Goal: Task Accomplishment & Management: Manage account settings

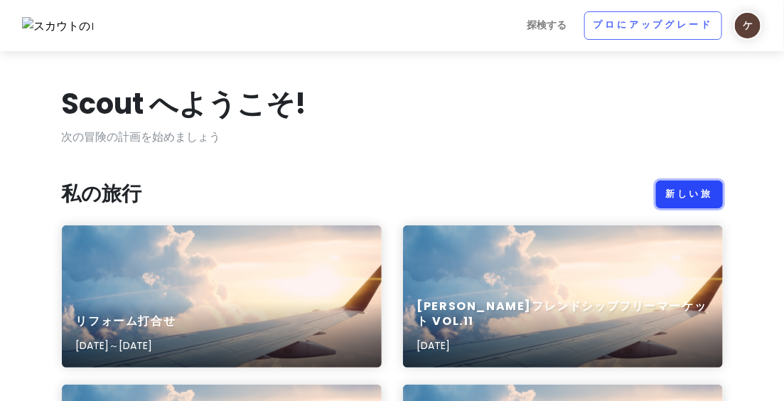
click at [677, 195] on font "新しい旅" at bounding box center [689, 194] width 48 height 12
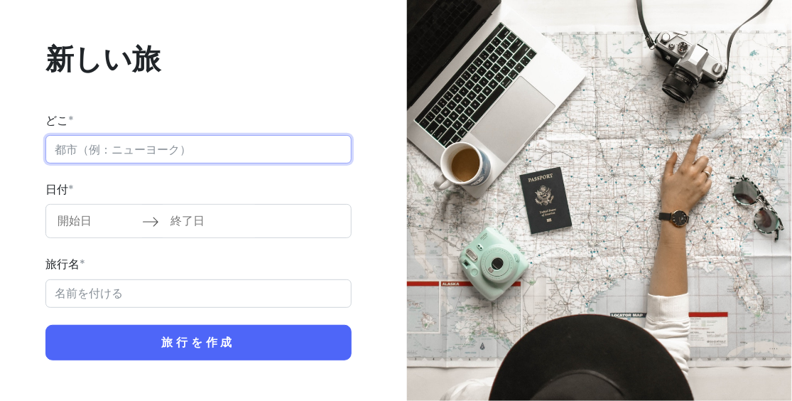
type input "k"
type input "家具"
click at [45, 325] on button "旅行を作成" at bounding box center [198, 343] width 306 height 36
drag, startPoint x: 97, startPoint y: 145, endPoint x: 65, endPoint y: 141, distance: 32.3
click at [55, 136] on input "家具" at bounding box center [198, 149] width 306 height 28
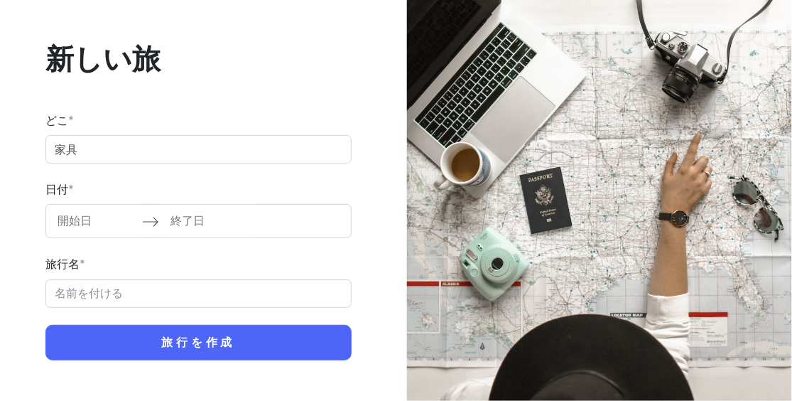
drag, startPoint x: 200, startPoint y: 187, endPoint x: 189, endPoint y: 194, distance: 13.4
click at [201, 187] on div "日付 * カレンダーを操作して日付を選択するには、先に進んでください。疑問符キーを押すと、日付変更のキーボードショートカットが表示されます。 カレンダーを操作…" at bounding box center [198, 209] width 306 height 58
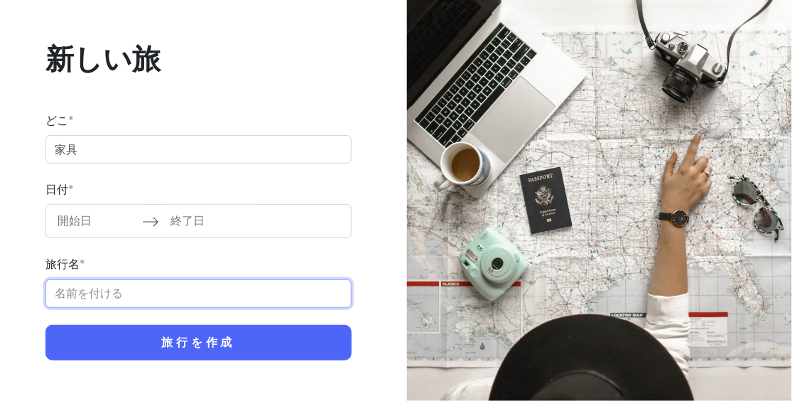
click at [94, 285] on input "旅行名 *" at bounding box center [198, 293] width 306 height 28
paste input "家具"
type input "家具"
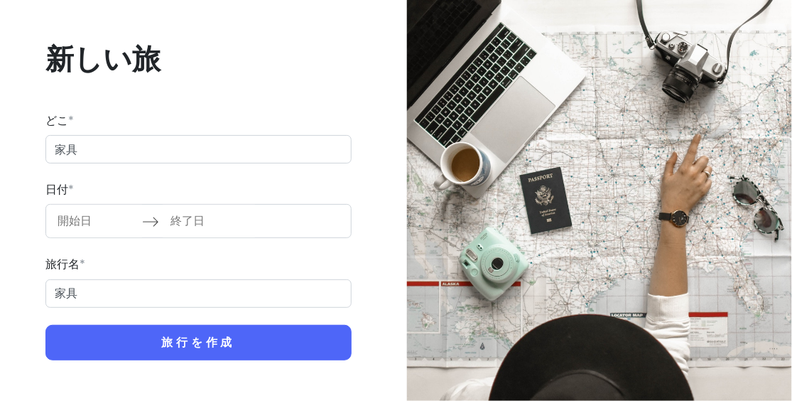
click at [392, 163] on div "新しい旅 どこ * 家具 日付 * カレンダーを操作して日付を選択するには、先に進んでください。疑問符キーを押すと、日付変更のキーボードショートカットが表示さ…" at bounding box center [199, 200] width 396 height 401
click at [83, 220] on input "開始日" at bounding box center [96, 221] width 92 height 33
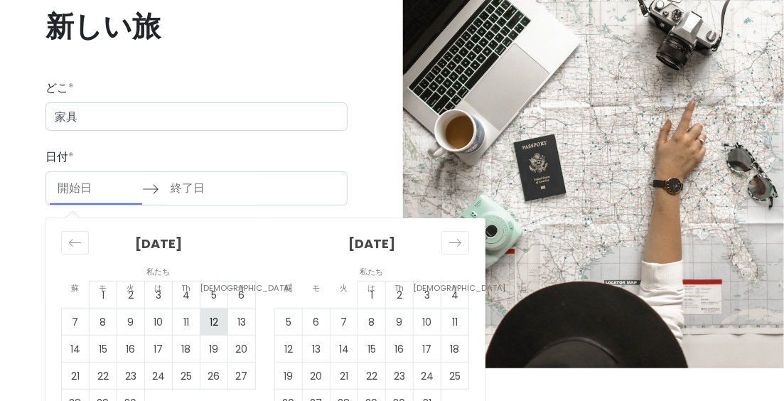
scroll to position [65, 0]
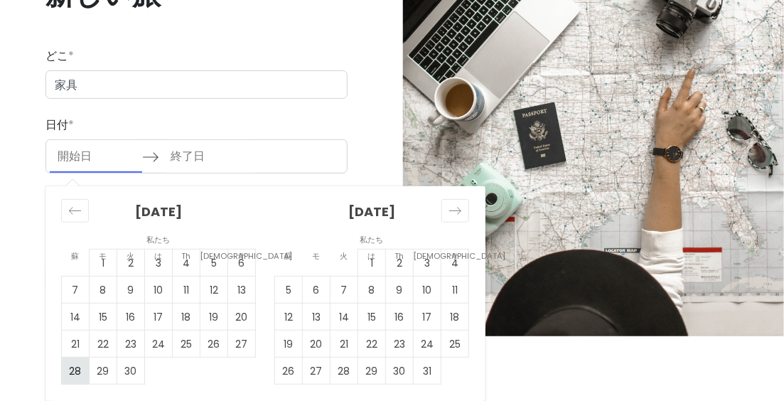
click at [71, 371] on font "28" at bounding box center [76, 371] width 12 height 14
type input "[DATE]"
click at [71, 371] on font "28" at bounding box center [76, 371] width 12 height 14
type input "[DATE]"
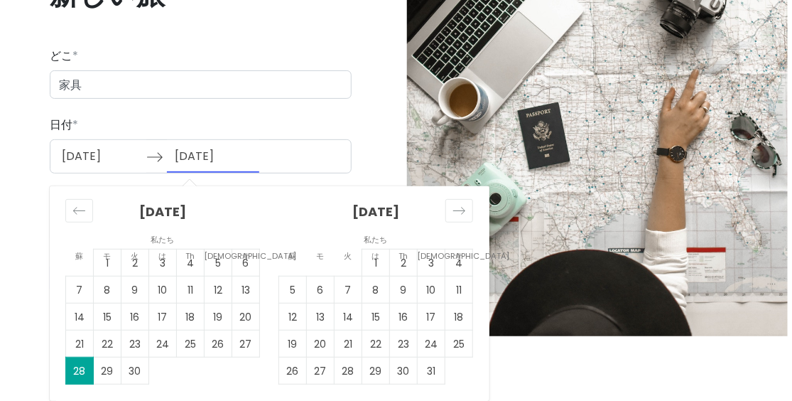
scroll to position [0, 0]
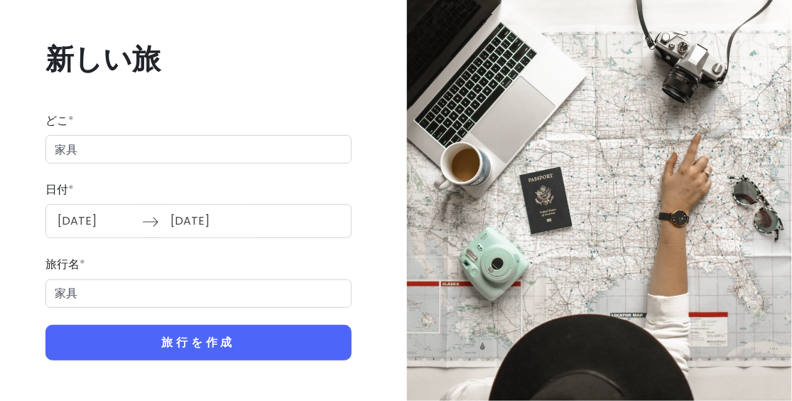
click at [186, 323] on form "どこ * 家具 日付 * [DATE] カレンダーを操作して日付を選択するには、先に進んでください。疑問符キーを押すと、日付変更のキーボードショートカットが表…" at bounding box center [198, 236] width 306 height 249
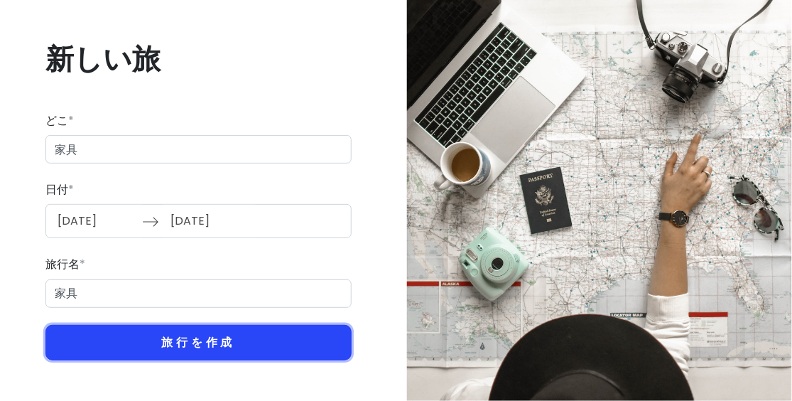
click at [181, 335] on font "旅行を作成" at bounding box center [198, 342] width 74 height 16
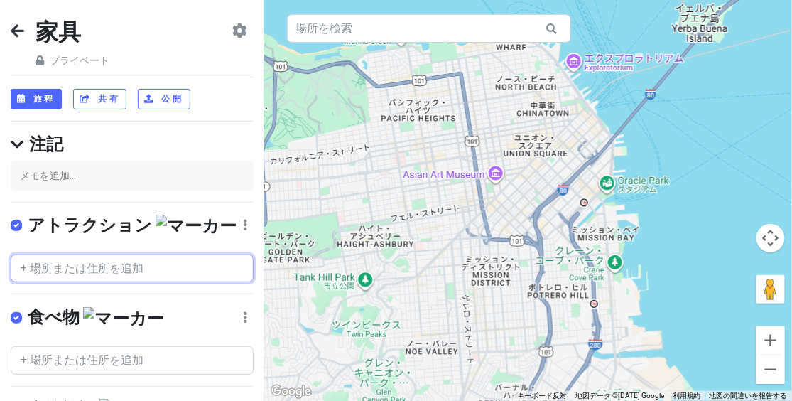
click at [85, 269] on input "text" at bounding box center [132, 268] width 243 height 28
paste input "SAKODA(サコダ)ホームファニシングス [GEOGRAPHIC_DATA]店"
type input "SAKODA(サコダ)ホームファニシングス [GEOGRAPHIC_DATA]店"
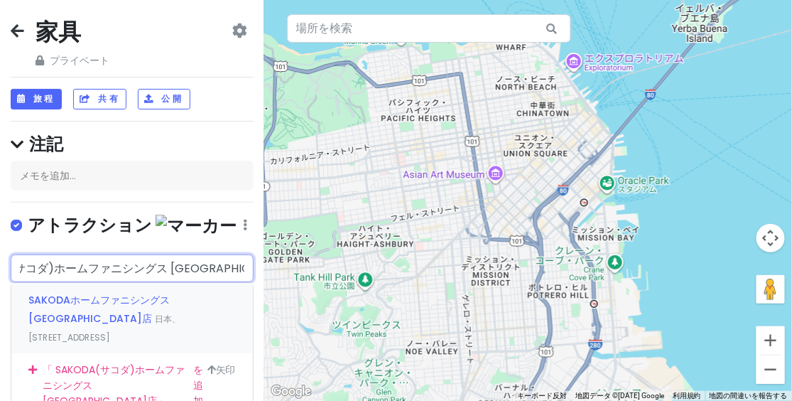
click at [118, 293] on font "SAKODAホームファニシングス[GEOGRAPHIC_DATA]店" at bounding box center [98, 309] width 141 height 33
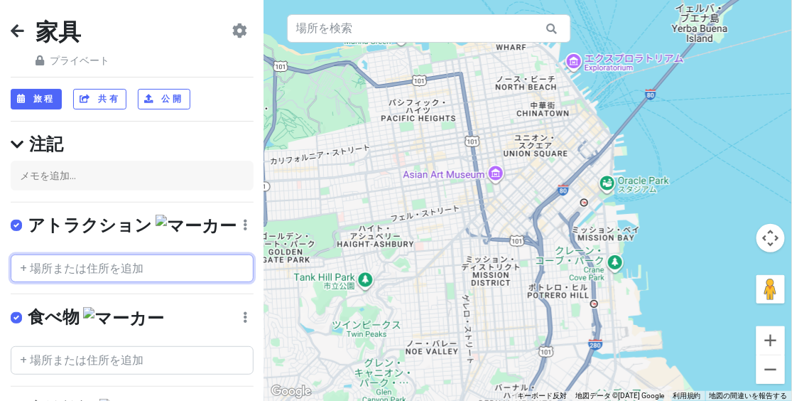
scroll to position [0, 0]
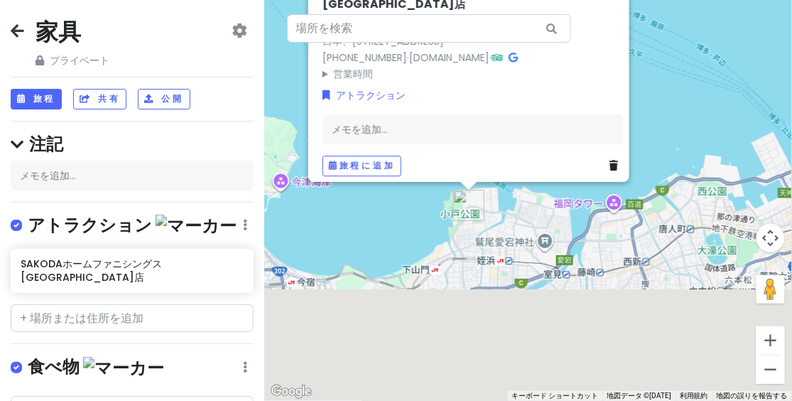
drag, startPoint x: 348, startPoint y: 270, endPoint x: 340, endPoint y: 168, distance: 102.6
click at [340, 168] on div "SAKODAホームファニシングス[GEOGRAPHIC_DATA]店 3.8 （561） 日本、[STREET_ADDRESS] [PHONE_NUMBER]…" at bounding box center [528, 200] width 528 height 401
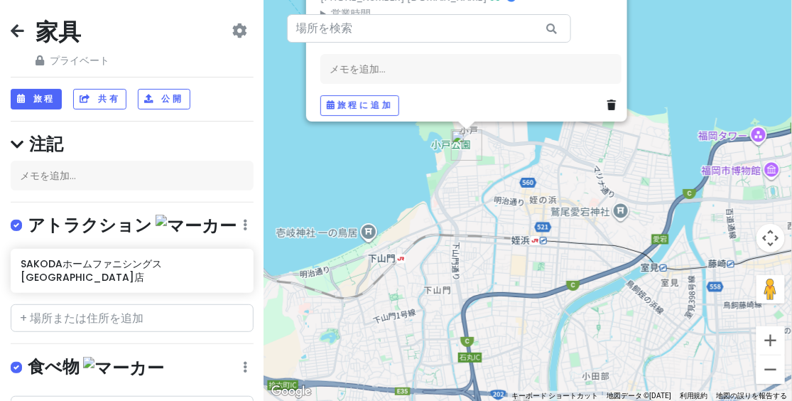
drag, startPoint x: 444, startPoint y: 143, endPoint x: 418, endPoint y: 215, distance: 76.9
click at [415, 218] on div "SAKODAホームファニシングス[GEOGRAPHIC_DATA]店 3.8 （561） 日本、[STREET_ADDRESS] [PHONE_NUMBER]…" at bounding box center [528, 200] width 528 height 401
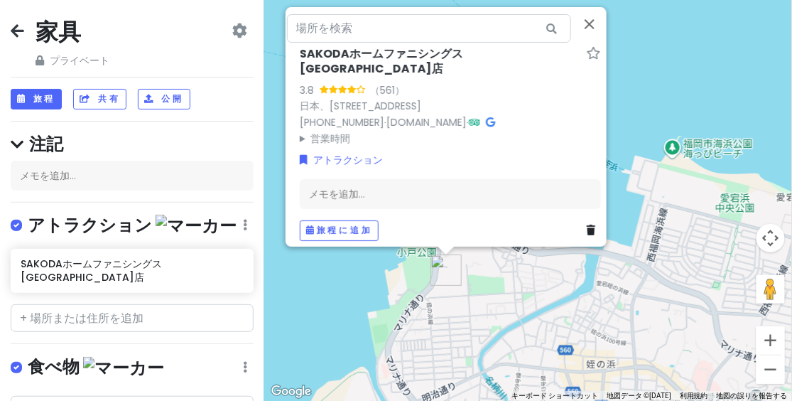
drag, startPoint x: 418, startPoint y: 323, endPoint x: 415, endPoint y: 239, distance: 83.9
click at [415, 237] on div "SAKODAホームファニシングス[GEOGRAPHIC_DATA]店 3.8 （561） 日本、[STREET_ADDRESS] [PHONE_NUMBER]…" at bounding box center [528, 200] width 528 height 401
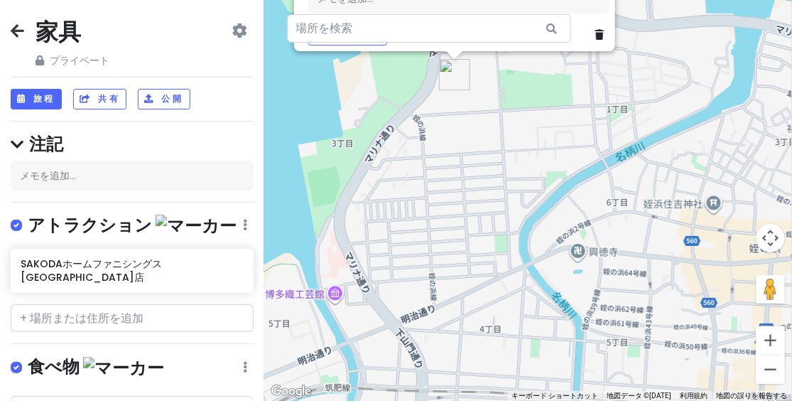
drag, startPoint x: 482, startPoint y: 166, endPoint x: 448, endPoint y: 245, distance: 86.3
click at [448, 245] on div "SAKODAホームファニシングス[GEOGRAPHIC_DATA]店 3.8 （561） 日本、[STREET_ADDRESS] [PHONE_NUMBER]…" at bounding box center [528, 200] width 528 height 401
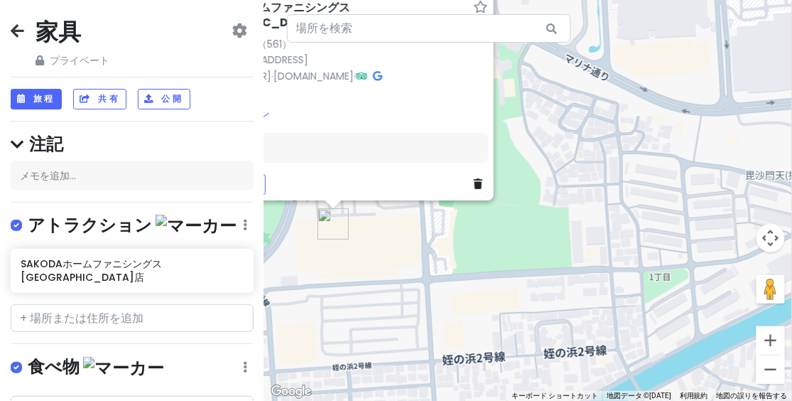
drag, startPoint x: 489, startPoint y: 281, endPoint x: 564, endPoint y: 254, distance: 80.0
click at [568, 254] on div "SAKODAホームファニシングス[GEOGRAPHIC_DATA]店 3.8 （561） 日本、[STREET_ADDRESS] [PHONE_NUMBER]…" at bounding box center [528, 200] width 528 height 401
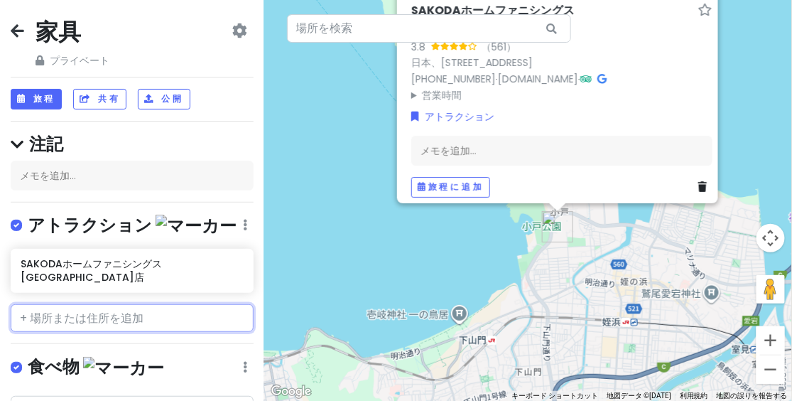
click at [39, 304] on input "text" at bounding box center [132, 318] width 243 height 28
paste input "[STREET_ADDRESS]"
type input "[STREET_ADDRESS]"
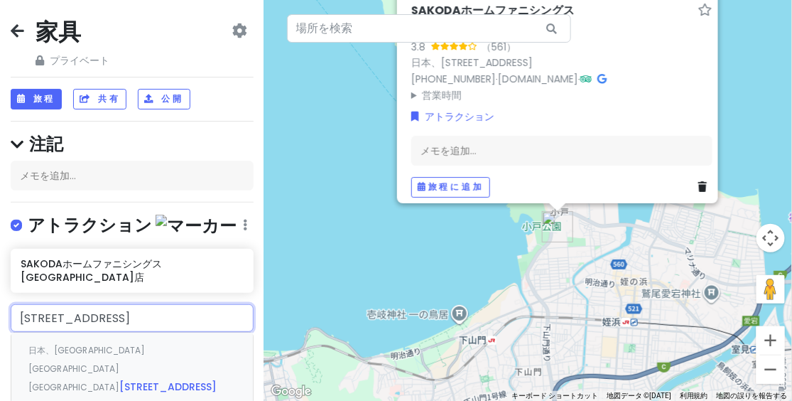
click at [139, 379] on font "[STREET_ADDRESS]" at bounding box center [167, 386] width 97 height 14
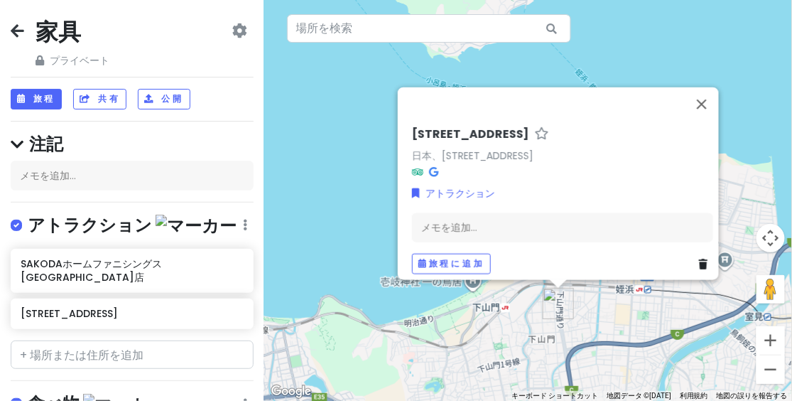
drag, startPoint x: 325, startPoint y: 306, endPoint x: 371, endPoint y: 163, distance: 150.1
click at [369, 156] on div "[GEOGRAPHIC_DATA]−７ 日本、[STREET_ADDRESS] アトラクション メモを追加... 旅程に追加" at bounding box center [528, 200] width 528 height 401
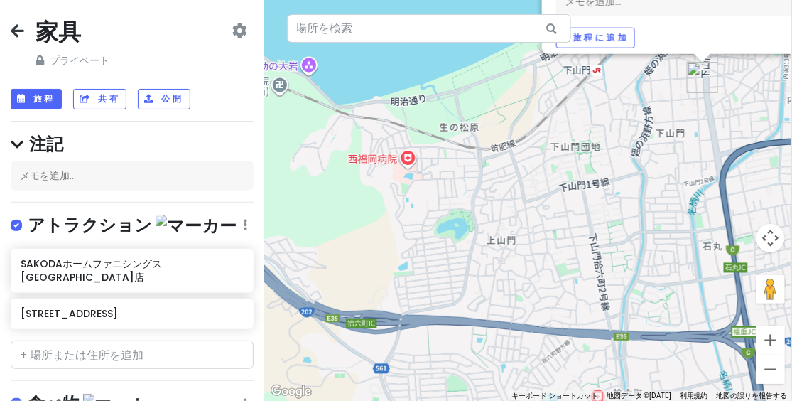
drag, startPoint x: 518, startPoint y: 190, endPoint x: 445, endPoint y: 244, distance: 90.0
click at [445, 244] on div "[GEOGRAPHIC_DATA]−７ 日本、[STREET_ADDRESS] アトラクション メモを追加... 旅程に追加" at bounding box center [528, 200] width 528 height 401
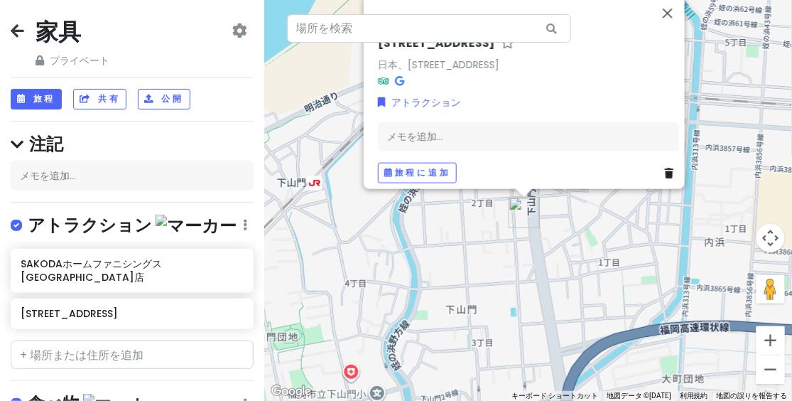
drag, startPoint x: 638, startPoint y: 197, endPoint x: 589, endPoint y: 233, distance: 61.0
click at [583, 252] on div "[GEOGRAPHIC_DATA]−７ 日本、[STREET_ADDRESS] アトラクション メモを追加... 旅程に追加" at bounding box center [528, 200] width 528 height 401
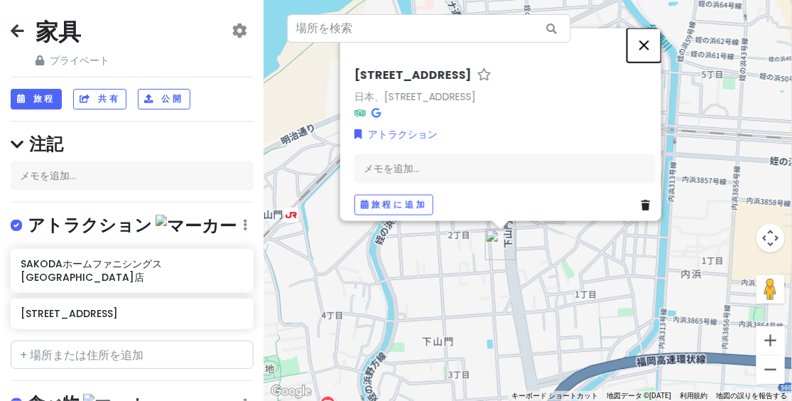
click at [657, 42] on button "閉じる" at bounding box center [644, 45] width 34 height 34
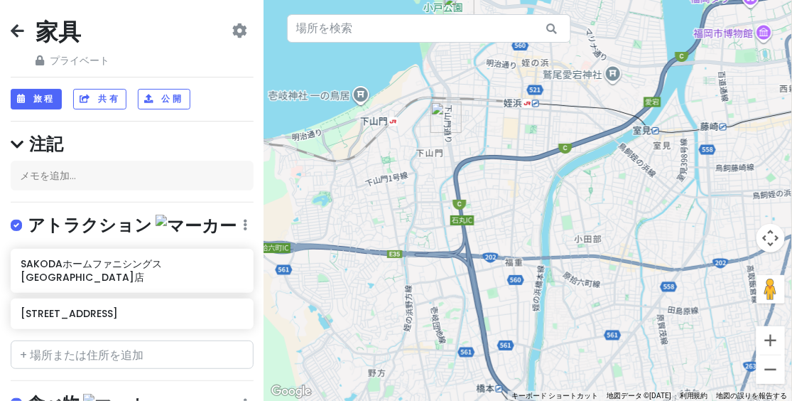
drag, startPoint x: 384, startPoint y: 87, endPoint x: 381, endPoint y: 198, distance: 110.2
click at [381, 198] on div at bounding box center [528, 200] width 528 height 401
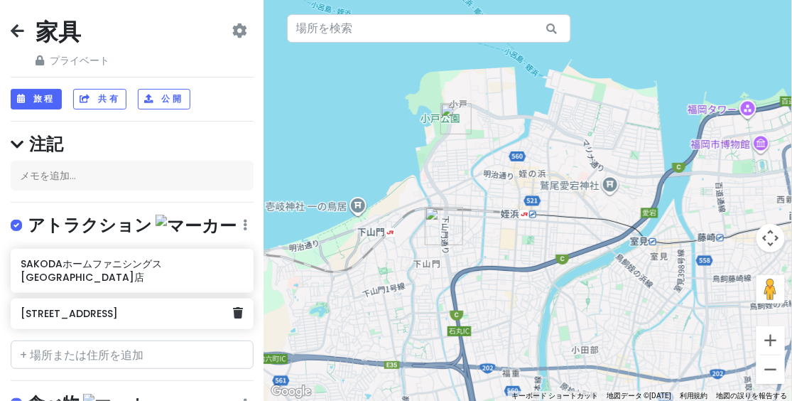
drag, startPoint x: 105, startPoint y: 302, endPoint x: 153, endPoint y: 286, distance: 51.0
click at [106, 307] on h6 "[STREET_ADDRESS]" at bounding box center [127, 313] width 212 height 13
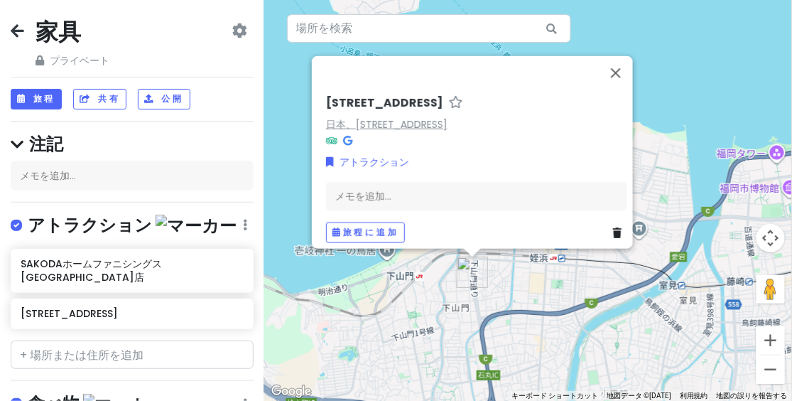
click at [448, 117] on font "日本、[STREET_ADDRESS]" at bounding box center [386, 124] width 121 height 14
click at [68, 340] on input "text" at bounding box center [132, 354] width 243 height 28
paste input "ビッグウッド [GEOGRAPHIC_DATA]"
type input "ビッグウッド [GEOGRAPHIC_DATA]"
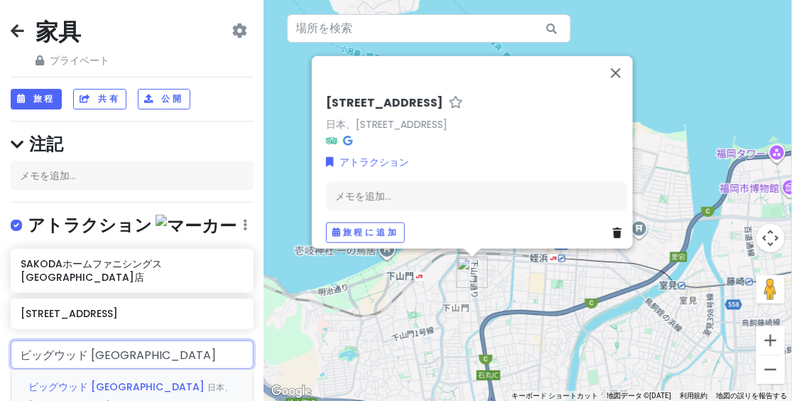
click at [82, 379] on font "ビッグウッド [GEOGRAPHIC_DATA]" at bounding box center [116, 386] width 176 height 14
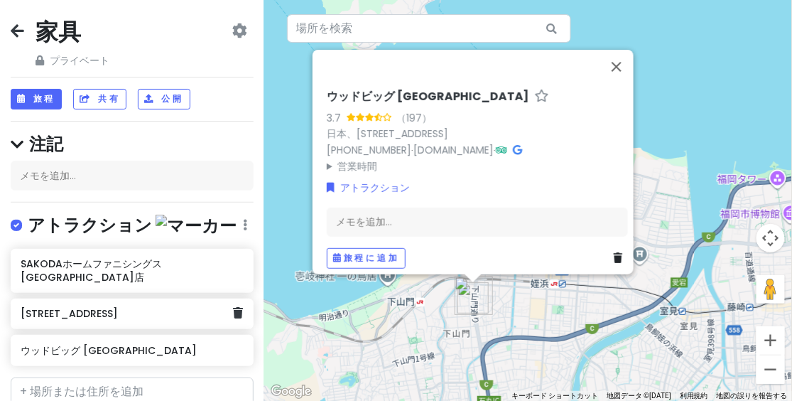
click at [90, 306] on div "[STREET_ADDRESS]" at bounding box center [127, 314] width 212 height 20
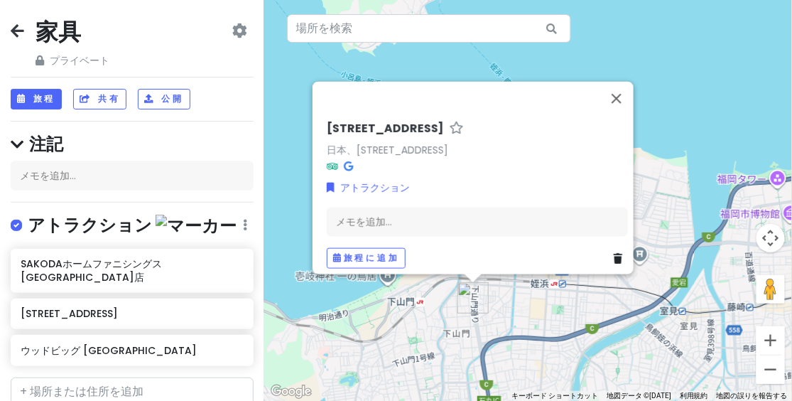
click at [606, 254] on div "旅程に追加" at bounding box center [477, 258] width 301 height 21
click at [614, 253] on icon at bounding box center [618, 258] width 9 height 10
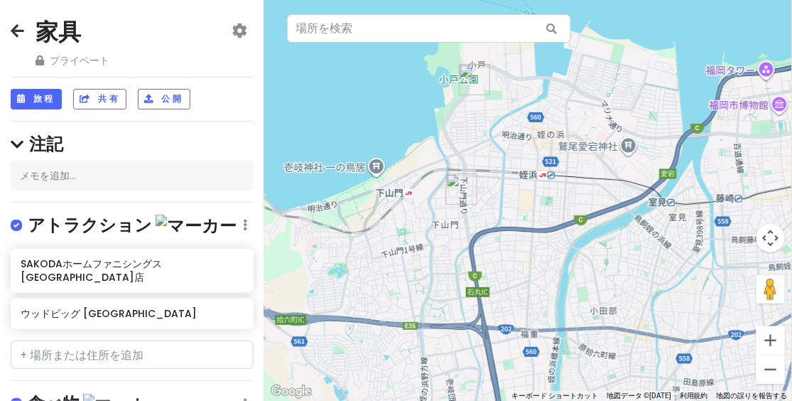
drag, startPoint x: 499, startPoint y: 174, endPoint x: 494, endPoint y: 153, distance: 21.2
click at [494, 153] on div at bounding box center [528, 200] width 528 height 401
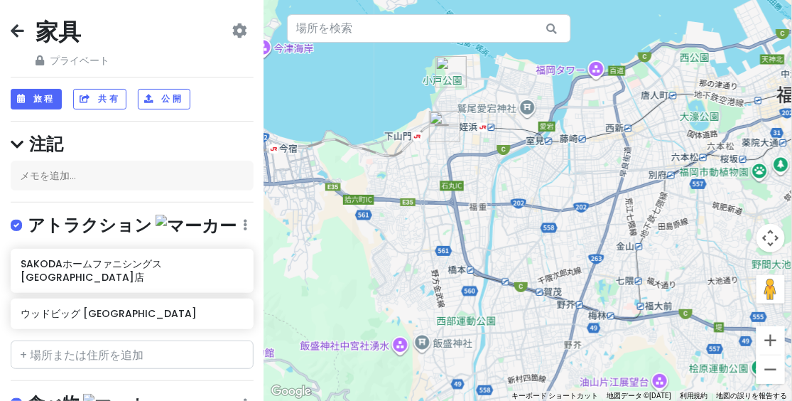
drag, startPoint x: 502, startPoint y: 147, endPoint x: 490, endPoint y: 136, distance: 15.6
click at [490, 136] on div at bounding box center [528, 200] width 528 height 401
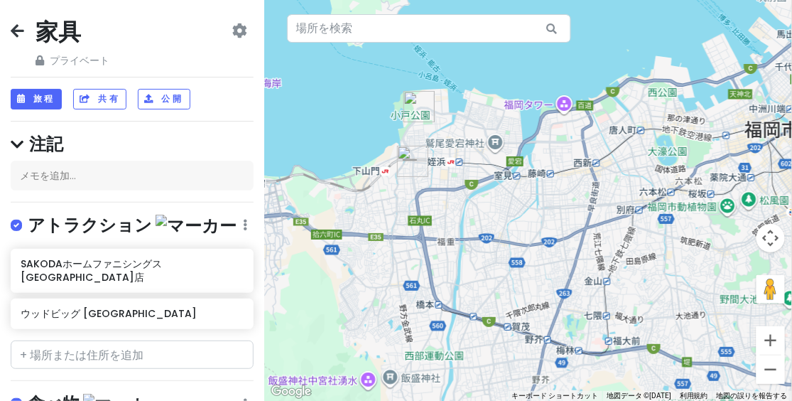
drag, startPoint x: 479, startPoint y: 162, endPoint x: 448, endPoint y: 202, distance: 51.2
click at [448, 202] on div at bounding box center [528, 200] width 528 height 401
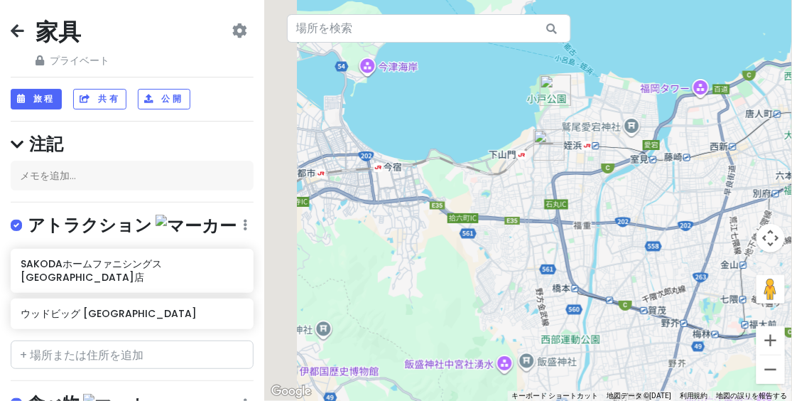
drag, startPoint x: 515, startPoint y: 202, endPoint x: 561, endPoint y: 193, distance: 46.4
click at [597, 188] on div at bounding box center [528, 200] width 528 height 401
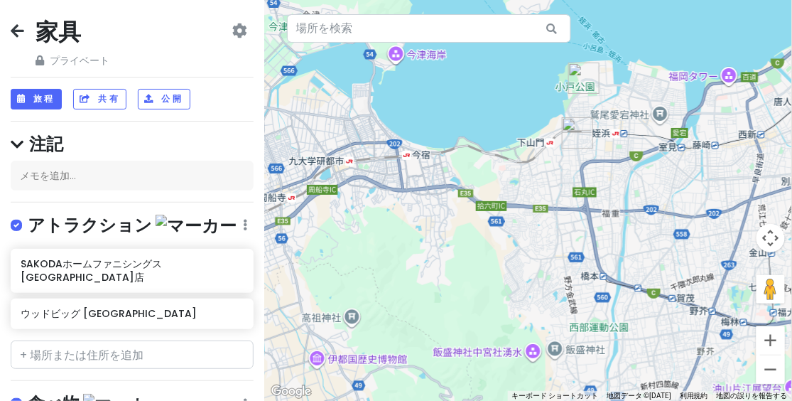
drag, startPoint x: 494, startPoint y: 239, endPoint x: 575, endPoint y: 185, distance: 97.0
click at [577, 185] on div at bounding box center [528, 200] width 528 height 401
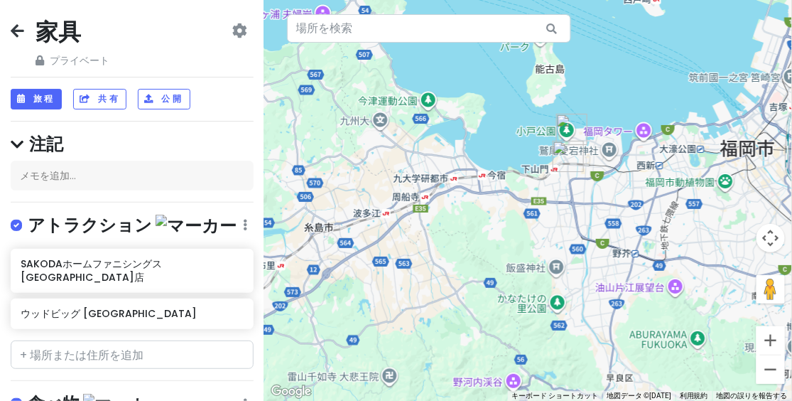
drag, startPoint x: 561, startPoint y: 193, endPoint x: 509, endPoint y: 222, distance: 59.5
click at [509, 222] on div at bounding box center [528, 200] width 528 height 401
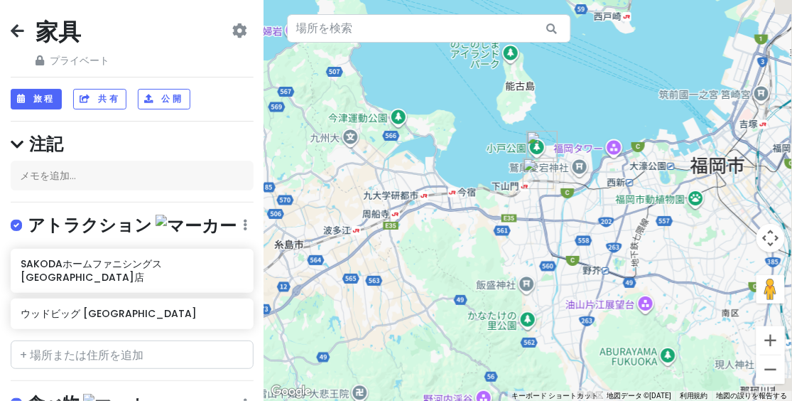
drag, startPoint x: 541, startPoint y: 218, endPoint x: 526, endPoint y: 225, distance: 16.2
click at [526, 225] on div at bounding box center [528, 200] width 528 height 401
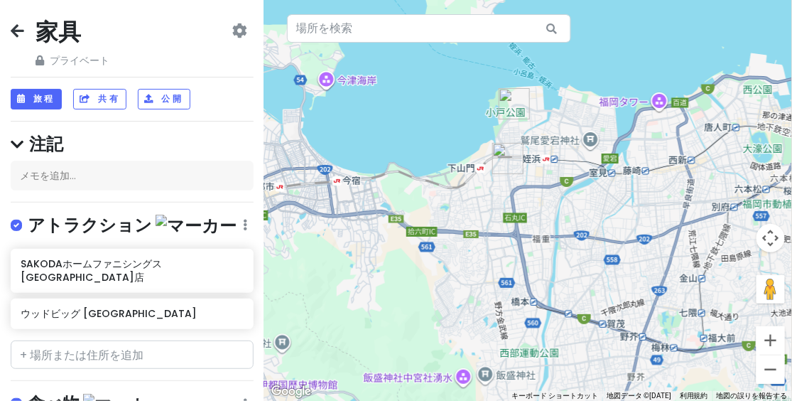
drag, startPoint x: 544, startPoint y: 213, endPoint x: 510, endPoint y: 247, distance: 48.2
click at [510, 247] on div at bounding box center [528, 200] width 528 height 401
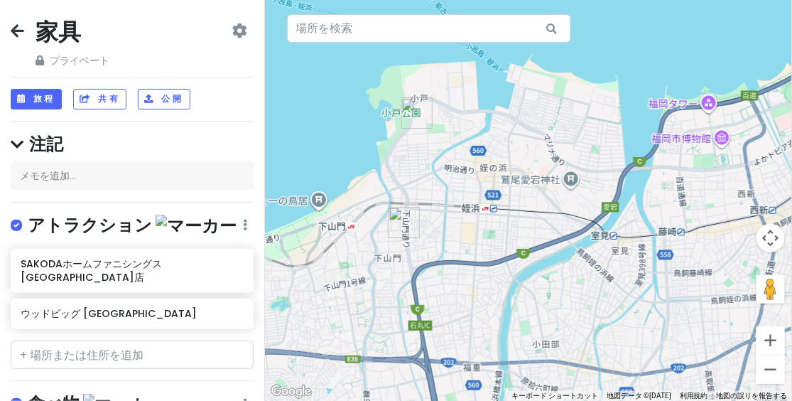
drag, startPoint x: 506, startPoint y: 242, endPoint x: 552, endPoint y: 237, distance: 46.5
click at [554, 237] on div at bounding box center [528, 200] width 528 height 401
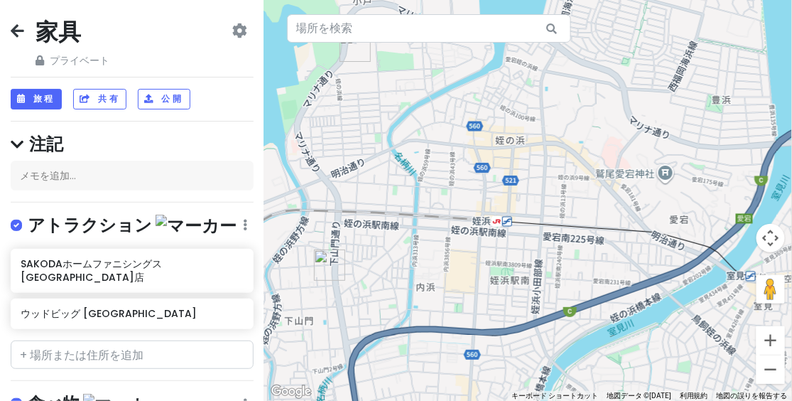
drag, startPoint x: 453, startPoint y: 139, endPoint x: 505, endPoint y: 104, distance: 62.5
click at [509, 104] on div at bounding box center [528, 200] width 528 height 401
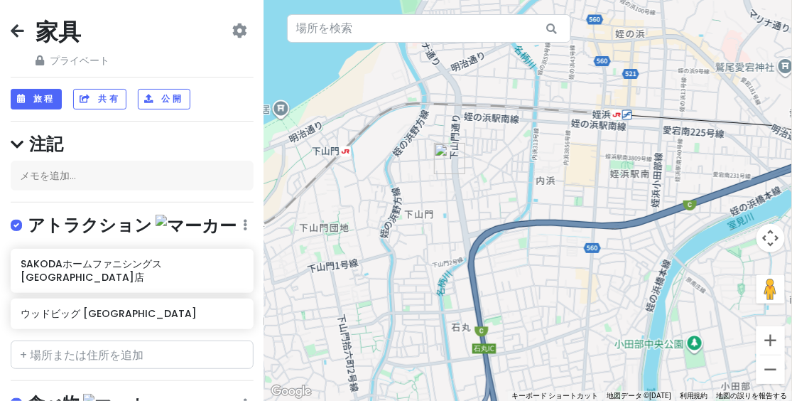
drag, startPoint x: 460, startPoint y: 239, endPoint x: 502, endPoint y: 173, distance: 77.3
click at [502, 173] on div at bounding box center [528, 200] width 528 height 401
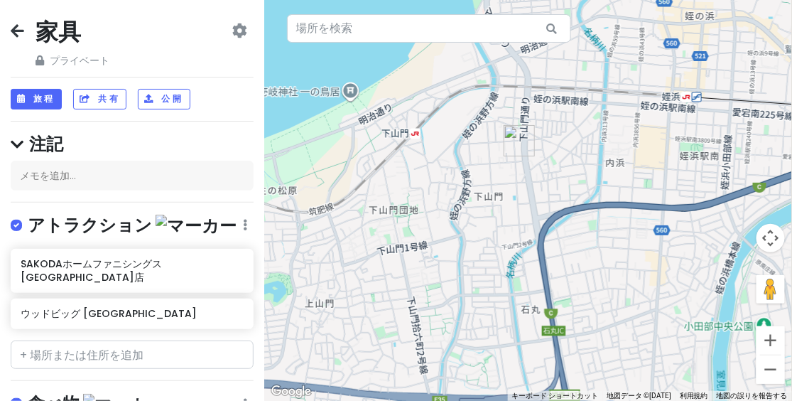
drag, startPoint x: 362, startPoint y: 218, endPoint x: 427, endPoint y: 198, distance: 68.3
click at [436, 200] on div at bounding box center [528, 200] width 528 height 401
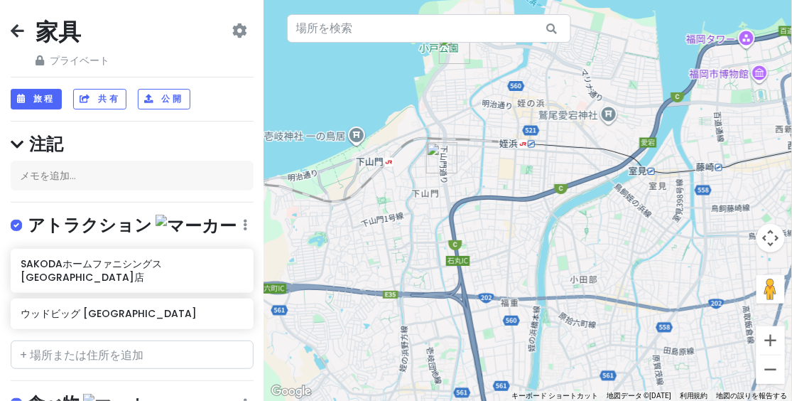
drag, startPoint x: 423, startPoint y: 187, endPoint x: 376, endPoint y: 179, distance: 48.2
click at [376, 179] on div at bounding box center [528, 200] width 528 height 401
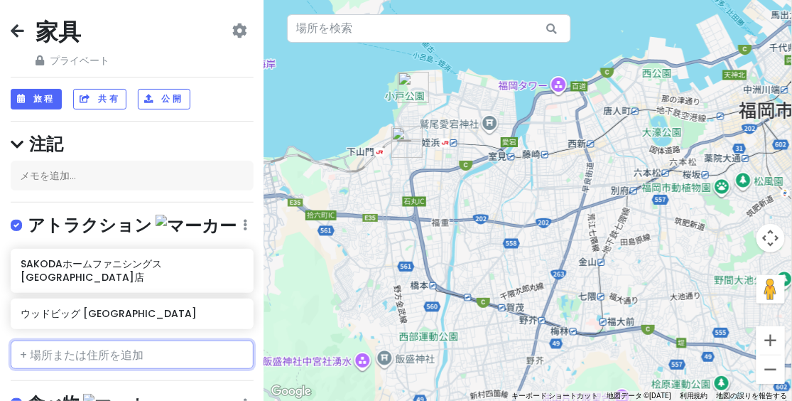
click at [37, 345] on input "text" at bounding box center [132, 354] width 243 height 28
paste input "東京インテリア家具 [GEOGRAPHIC_DATA]"
type input "東京インテリア家具 [GEOGRAPHIC_DATA]"
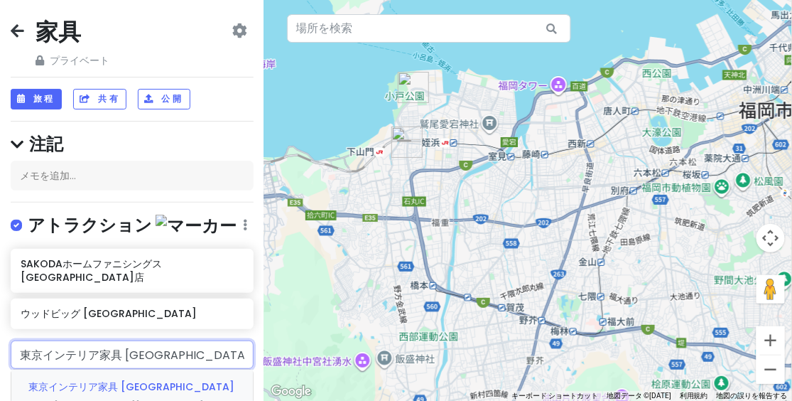
click at [97, 379] on font "東京インテリア家具 [GEOGRAPHIC_DATA]" at bounding box center [131, 386] width 206 height 14
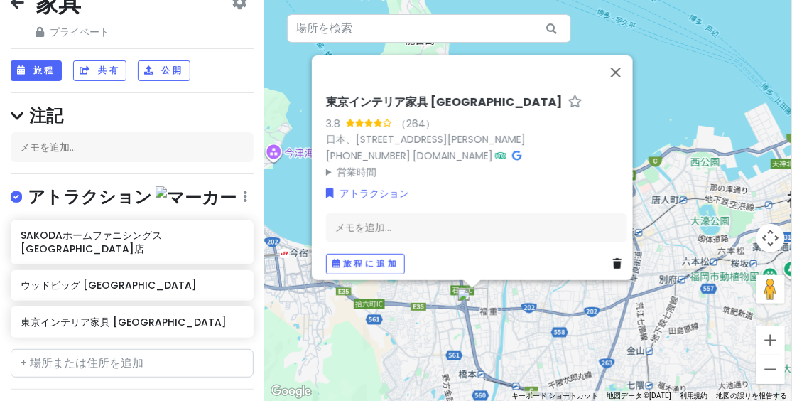
scroll to position [114, 0]
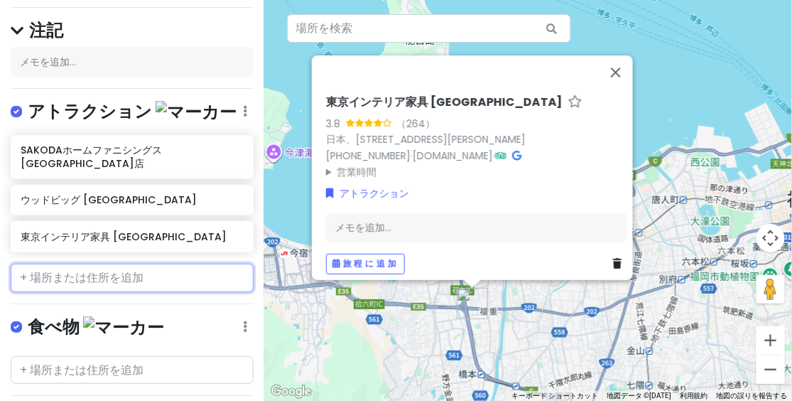
click at [37, 264] on input "text" at bounding box center [132, 278] width 243 height 28
paste input "IKEA福岡[PERSON_NAME]"
type input "IKEA福岡[PERSON_NAME]"
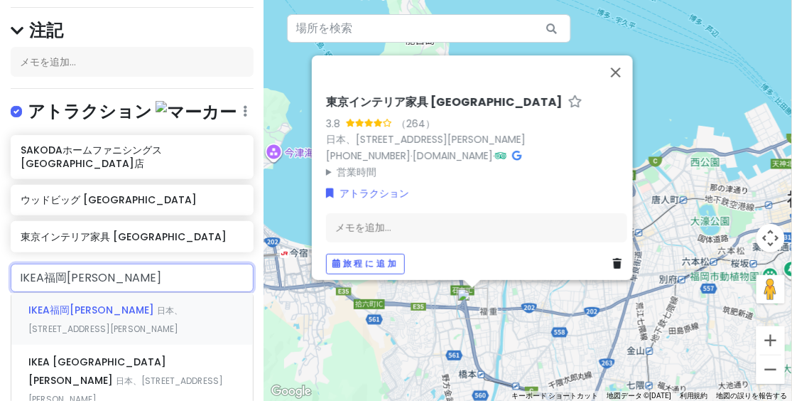
click at [76, 303] on font "IKEA福岡[PERSON_NAME]" at bounding box center [91, 310] width 126 height 14
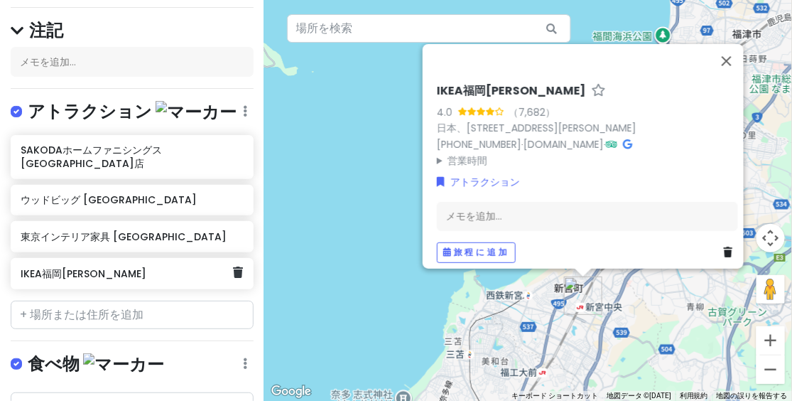
drag, startPoint x: 46, startPoint y: 265, endPoint x: 58, endPoint y: 266, distance: 12.1
click at [58, 267] on div "SAKODAホームファニシングス[GEOGRAPHIC_DATA]店 ウッドビッグ [GEOGRAPHIC_DATA] [GEOGRAPHIC_DATA]家具…" at bounding box center [132, 215] width 264 height 160
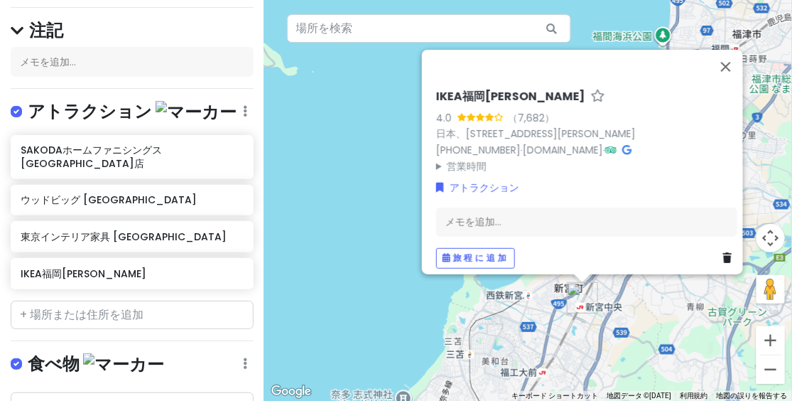
click at [462, 88] on font "IKEA福岡[PERSON_NAME]" at bounding box center [510, 96] width 149 height 16
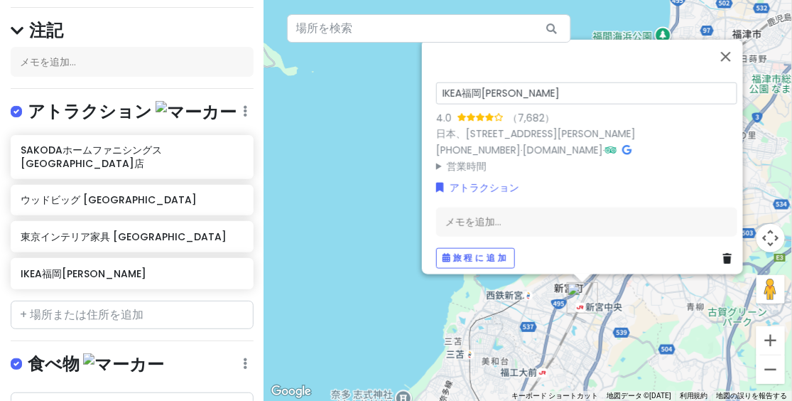
drag, startPoint x: 454, startPoint y: 85, endPoint x: 414, endPoint y: 81, distance: 40.7
click at [414, 81] on div "IKEA[GEOGRAPHIC_DATA][PERSON_NAME] （7,682） 日本、[STREET_ADDRESS][PERSON_NAME] [PH…" at bounding box center [528, 200] width 528 height 401
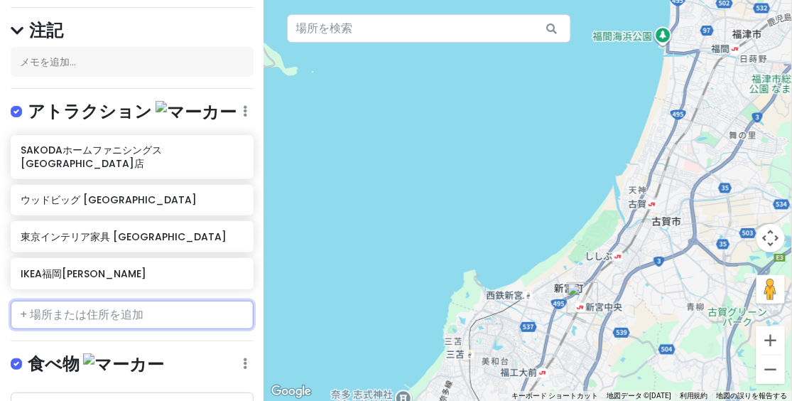
paste input "ビッグウッド [PERSON_NAME]店"
type input "ビッグウッド [PERSON_NAME]店"
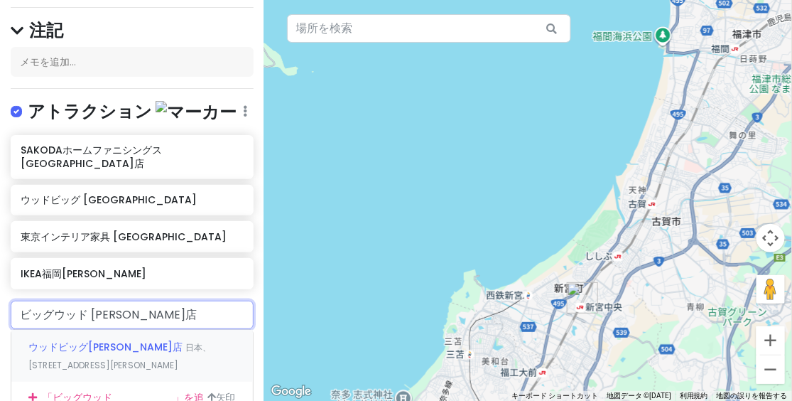
click at [67, 340] on font "ウッドビッグ[PERSON_NAME]店" at bounding box center [105, 347] width 154 height 14
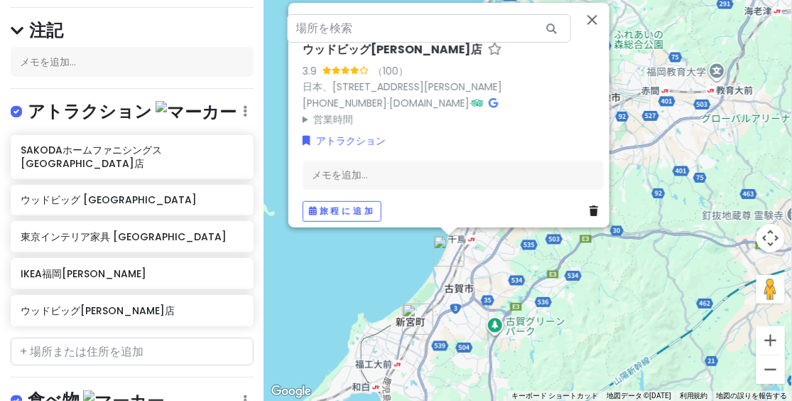
drag, startPoint x: 454, startPoint y: 243, endPoint x: 519, endPoint y: 168, distance: 98.7
click at [515, 171] on div "ウッドビッグ[PERSON_NAME]店 3.9 （100） 日本、[STREET_ADDRESS][PERSON_NAME] [PHONE_NUMBER] …" at bounding box center [528, 200] width 528 height 401
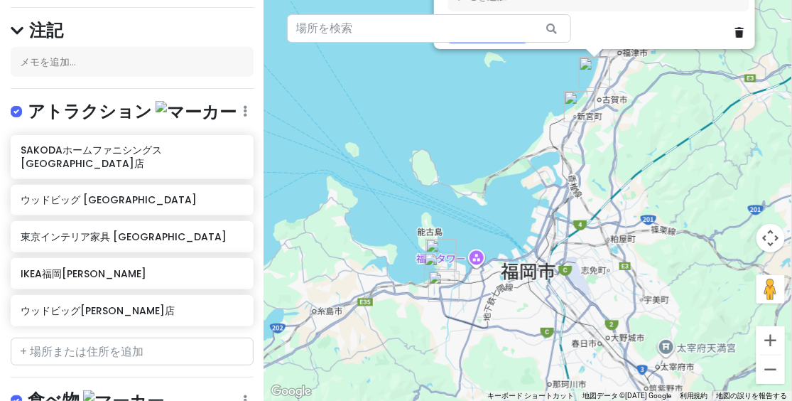
drag, startPoint x: 481, startPoint y: 227, endPoint x: 530, endPoint y: 151, distance: 90.5
click at [530, 151] on div "ウッドビッグ[PERSON_NAME]店 3.9 （100） 日本、[STREET_ADDRESS][PERSON_NAME] [PHONE_NUMBER] …" at bounding box center [528, 200] width 528 height 401
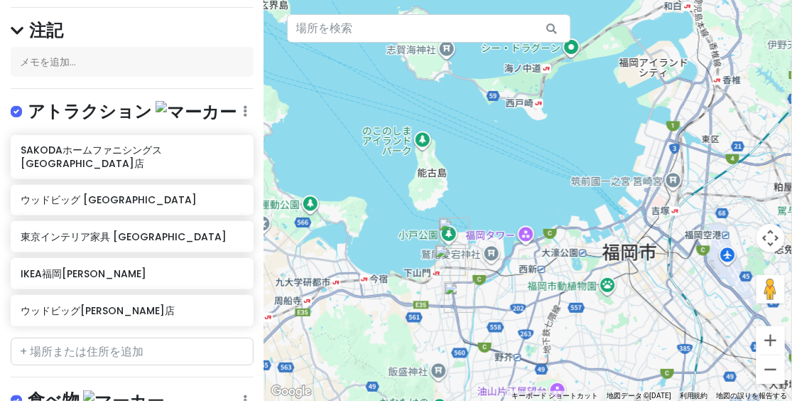
click at [476, 77] on div "ウッドビッグ[PERSON_NAME]店 3.9 （100） 日本、[STREET_ADDRESS][PERSON_NAME] [PHONE_NUMBER] …" at bounding box center [528, 200] width 528 height 401
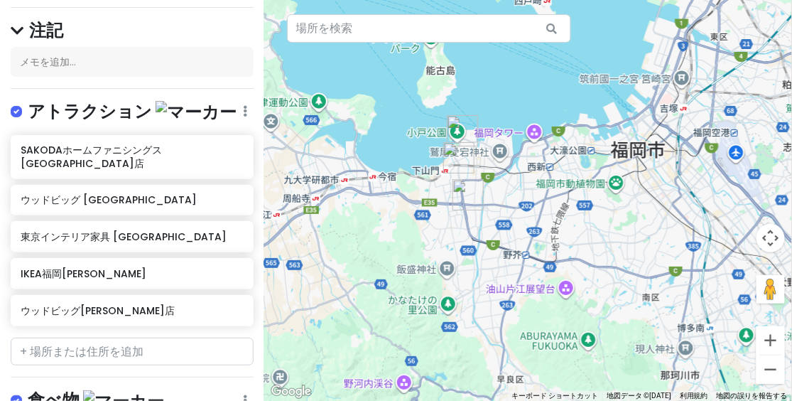
drag, startPoint x: 499, startPoint y: 197, endPoint x: 512, endPoint y: 194, distance: 13.8
click at [516, 192] on div "ウッドビッグ[PERSON_NAME]店 3.9 （100） 日本、[STREET_ADDRESS][PERSON_NAME] [PHONE_NUMBER] …" at bounding box center [528, 200] width 528 height 401
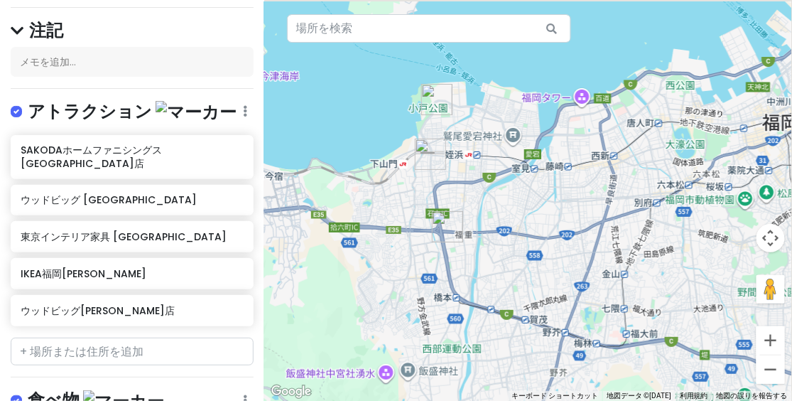
drag, startPoint x: 611, startPoint y: 172, endPoint x: 464, endPoint y: 219, distance: 154.4
click at [464, 219] on div "ウッドビッグ[PERSON_NAME]店 3.9 （100） 日本、[STREET_ADDRESS][PERSON_NAME] [PHONE_NUMBER] …" at bounding box center [528, 200] width 528 height 401
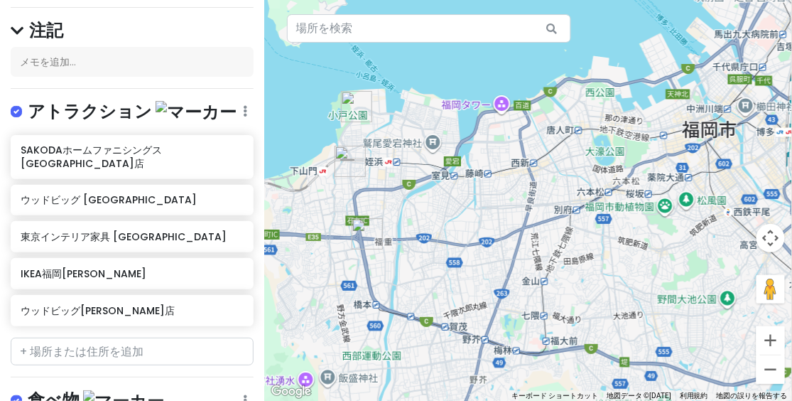
drag, startPoint x: 443, startPoint y: 254, endPoint x: 500, endPoint y: 192, distance: 84.0
click at [619, 168] on div "ウッドビッグ[PERSON_NAME]店 3.9 （100） 日本、[STREET_ADDRESS][PERSON_NAME] [PHONE_NUMBER] …" at bounding box center [528, 200] width 528 height 401
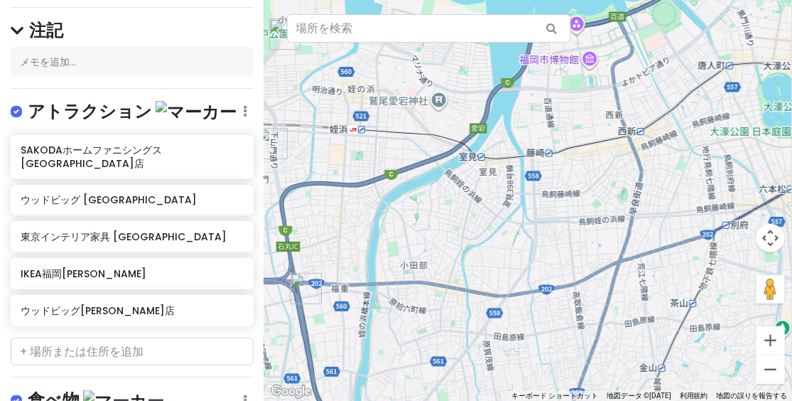
drag, startPoint x: 436, startPoint y: 261, endPoint x: 598, endPoint y: 209, distance: 170.1
click at [598, 209] on div "ウッドビッグ[PERSON_NAME]店 3.9 （100） 日本、[STREET_ADDRESS][PERSON_NAME] [PHONE_NUMBER] …" at bounding box center [528, 200] width 528 height 401
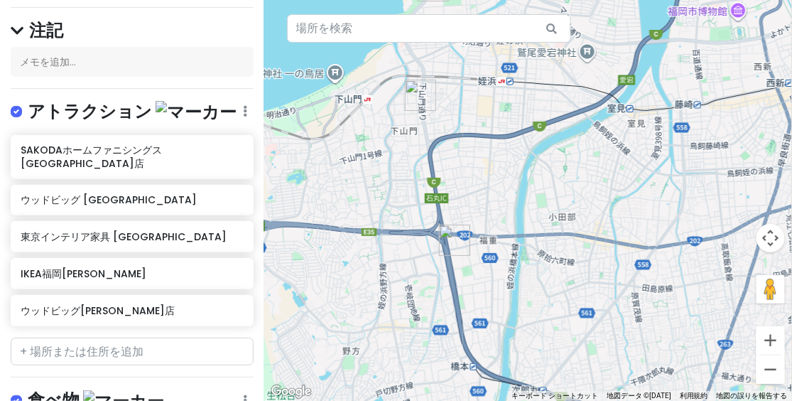
drag, startPoint x: 470, startPoint y: 293, endPoint x: 538, endPoint y: 238, distance: 87.3
click at [547, 252] on div "ウッドビッグ[PERSON_NAME]店 3.9 （100） 日本、[STREET_ADDRESS][PERSON_NAME] [PHONE_NUMBER] …" at bounding box center [528, 200] width 528 height 401
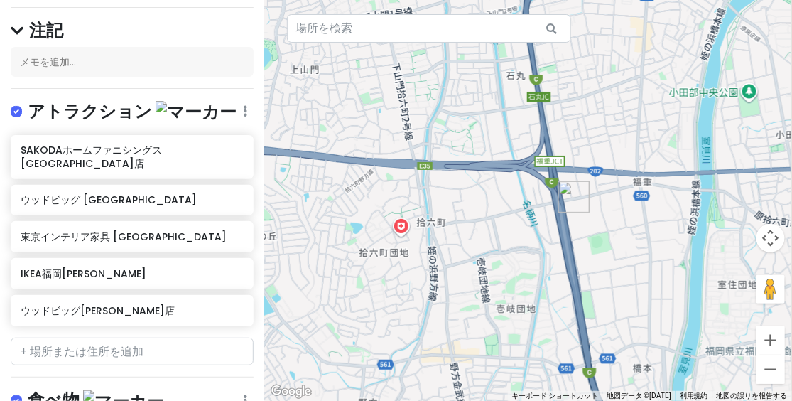
drag, startPoint x: 605, startPoint y: 85, endPoint x: 563, endPoint y: 197, distance: 119.8
click at [563, 197] on div "ウッドビッグ[PERSON_NAME]店 3.9 （100） 日本、[STREET_ADDRESS][PERSON_NAME] [PHONE_NUMBER] …" at bounding box center [528, 200] width 528 height 401
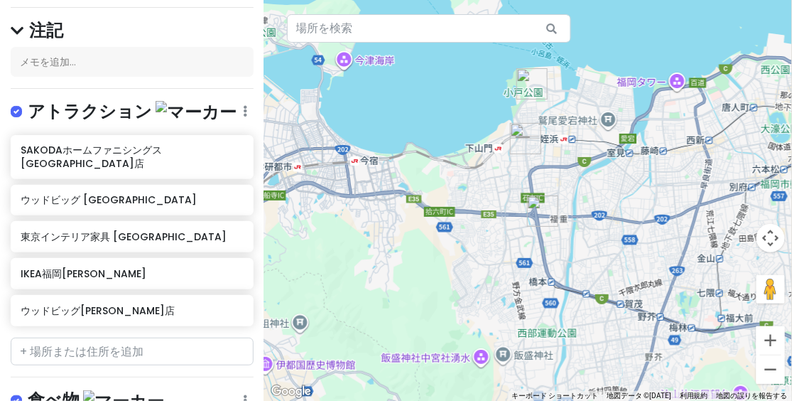
drag, startPoint x: 647, startPoint y: 180, endPoint x: 511, endPoint y: 240, distance: 148.3
click at [511, 240] on div "ウッドビッグ[PERSON_NAME]店 3.9 （100） 日本、[STREET_ADDRESS][PERSON_NAME] [PHONE_NUMBER] …" at bounding box center [528, 200] width 528 height 401
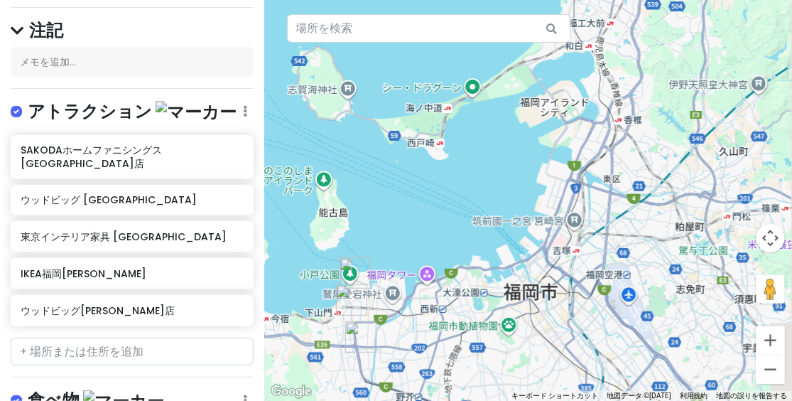
drag, startPoint x: 498, startPoint y: 247, endPoint x: 476, endPoint y: 288, distance: 47.4
click at [476, 288] on div "ウッドビッグ[PERSON_NAME]店 3.9 （100） 日本、[STREET_ADDRESS][PERSON_NAME] [PHONE_NUMBER] …" at bounding box center [528, 200] width 528 height 401
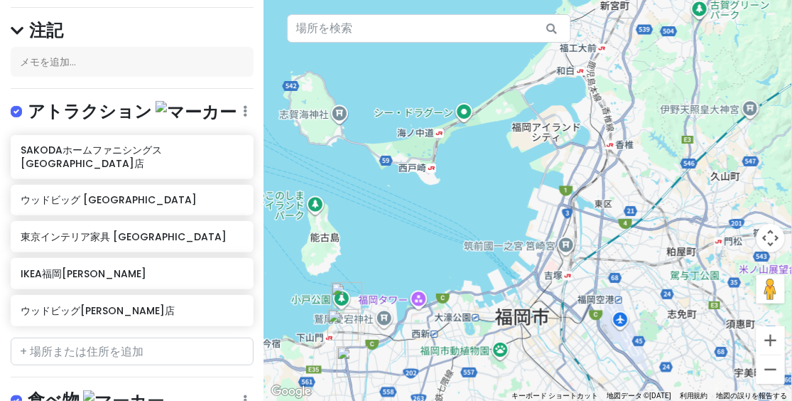
drag, startPoint x: 586, startPoint y: 203, endPoint x: 501, endPoint y: 288, distance: 120.6
click at [501, 288] on div "ウッドビッグ[PERSON_NAME]店 3.9 （100） 日本、[STREET_ADDRESS][PERSON_NAME] [PHONE_NUMBER] …" at bounding box center [528, 200] width 528 height 401
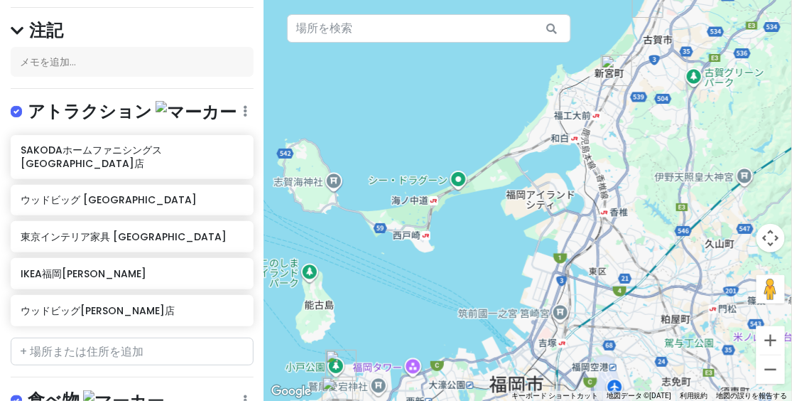
drag, startPoint x: 521, startPoint y: 216, endPoint x: 636, endPoint y: 158, distance: 129.0
click at [636, 158] on div "ウッドビッグ[PERSON_NAME]店 3.9 （100） 日本、[STREET_ADDRESS][PERSON_NAME] [PHONE_NUMBER] …" at bounding box center [528, 200] width 528 height 401
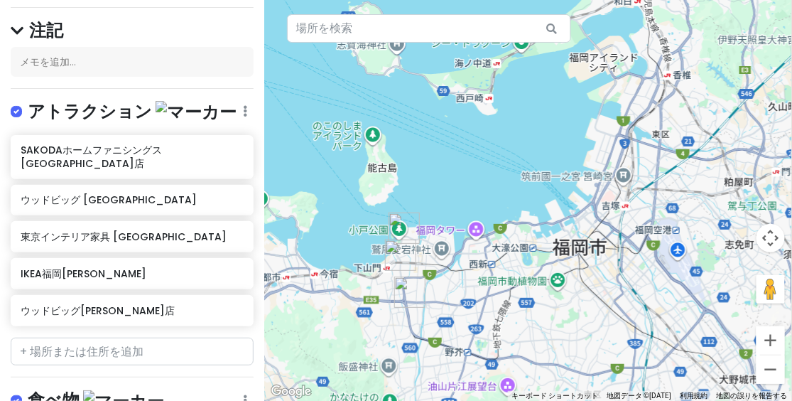
drag, startPoint x: 633, startPoint y: 237, endPoint x: 696, endPoint y: 89, distance: 161.1
click at [698, 87] on div "ウッドビッグ[PERSON_NAME]店 3.9 （100） 日本、[STREET_ADDRESS][PERSON_NAME] [PHONE_NUMBER] …" at bounding box center [528, 200] width 528 height 401
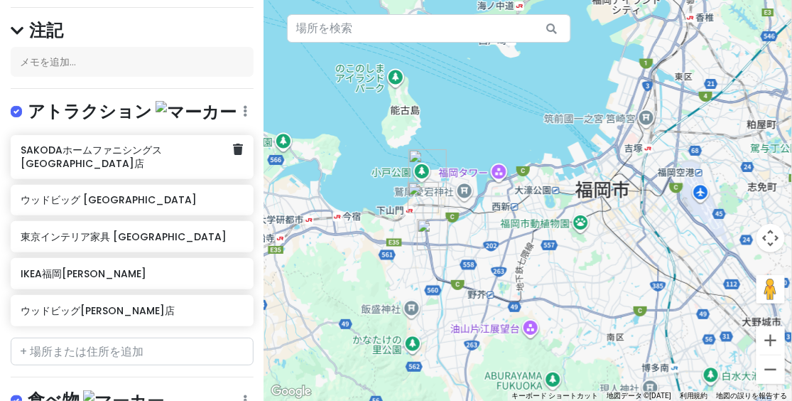
click at [102, 151] on font "SAKODAホームファニシングス[GEOGRAPHIC_DATA]店" at bounding box center [91, 156] width 141 height 27
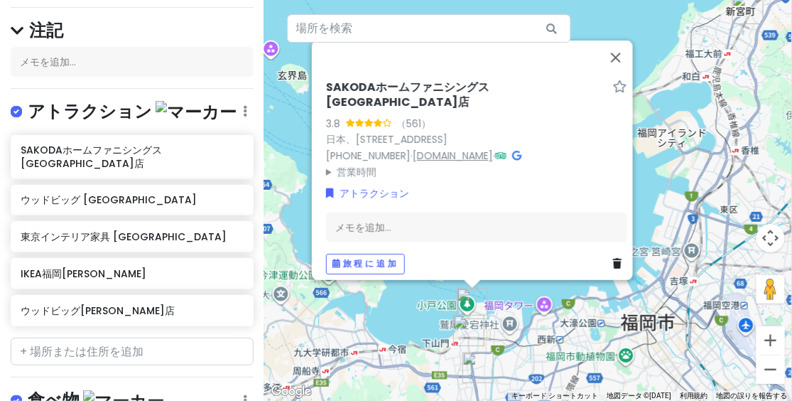
click at [475, 150] on font "[DOMAIN_NAME]" at bounding box center [453, 155] width 80 height 14
click at [448, 132] on font "日本、[STREET_ADDRESS]" at bounding box center [386, 139] width 121 height 14
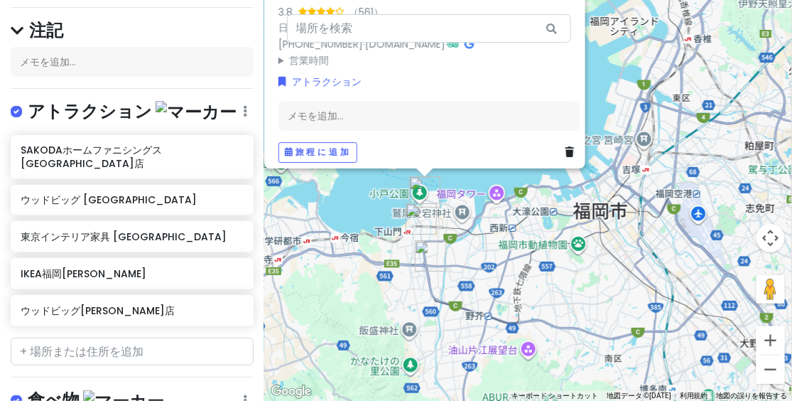
drag, startPoint x: 520, startPoint y: 298, endPoint x: 472, endPoint y: 188, distance: 120.3
click at [472, 188] on div "SAKODAホームファニシングス[GEOGRAPHIC_DATA]店 3.8 （561） 日本、[STREET_ADDRESS] [PHONE_NUMBER]…" at bounding box center [528, 200] width 528 height 401
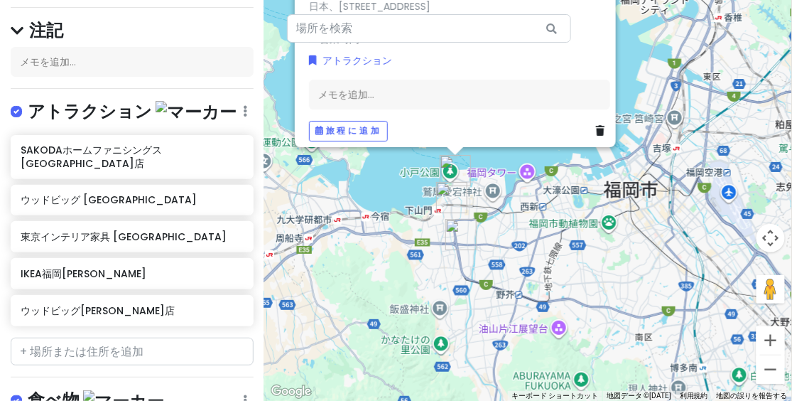
drag, startPoint x: 480, startPoint y: 264, endPoint x: 508, endPoint y: 237, distance: 38.2
click at [508, 237] on div "SAKODAホームファニシングス[GEOGRAPHIC_DATA]店 3.8 （561） 日本、[STREET_ADDRESS] [PHONE_NUMBER]…" at bounding box center [528, 200] width 528 height 401
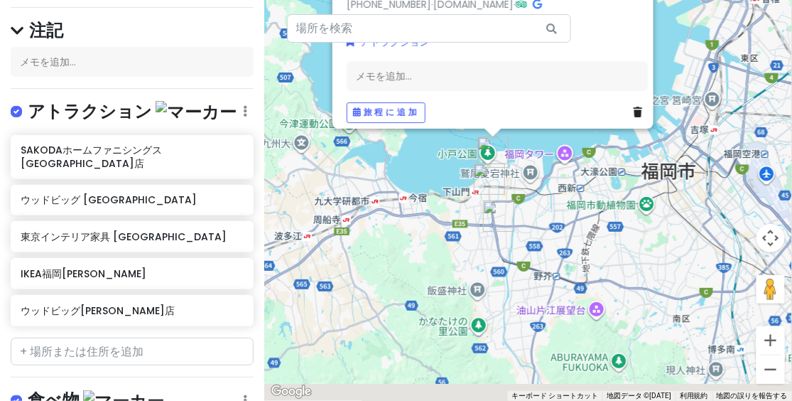
drag, startPoint x: 505, startPoint y: 247, endPoint x: 575, endPoint y: 220, distance: 74.7
click at [577, 220] on div "SAKODAホームファニシングス[GEOGRAPHIC_DATA]店 3.8 （561） 日本、[STREET_ADDRESS] [PHONE_NUMBER]…" at bounding box center [528, 200] width 528 height 401
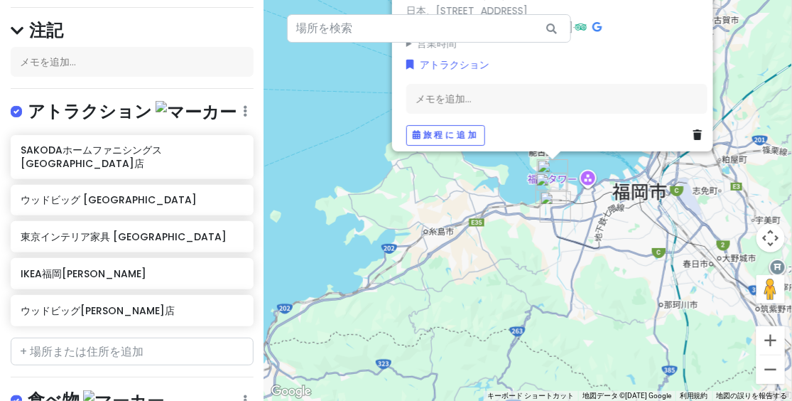
drag, startPoint x: 571, startPoint y: 233, endPoint x: 522, endPoint y: 248, distance: 51.2
click at [521, 255] on div "SAKODAホームファニシングス[GEOGRAPHIC_DATA]店 3.8 （561） 日本、[STREET_ADDRESS] [PHONE_NUMBER]…" at bounding box center [528, 200] width 528 height 401
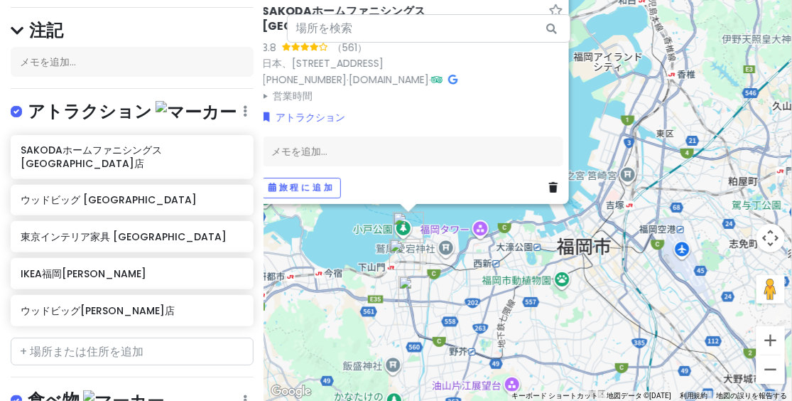
drag, startPoint x: 630, startPoint y: 153, endPoint x: 626, endPoint y: 165, distance: 11.9
click at [626, 165] on div "SAKODAホームファニシングス[GEOGRAPHIC_DATA]店 3.8 （561） 日本、[STREET_ADDRESS] [PHONE_NUMBER]…" at bounding box center [528, 200] width 528 height 401
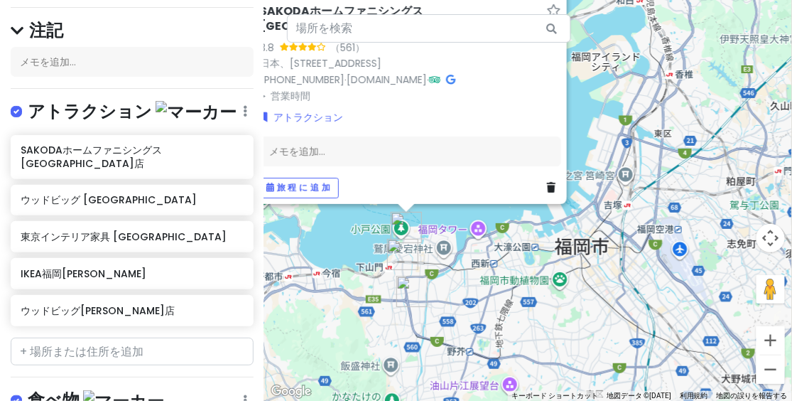
drag, startPoint x: 612, startPoint y: 116, endPoint x: 610, endPoint y: 157, distance: 41.2
click at [610, 157] on div "SAKODAホームファニシングス[GEOGRAPHIC_DATA]店 3.8 （561） 日本、[STREET_ADDRESS] [PHONE_NUMBER]…" at bounding box center [528, 200] width 528 height 401
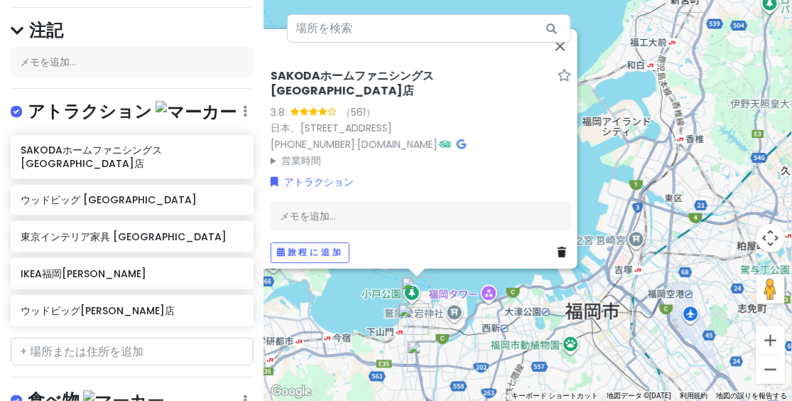
drag, startPoint x: 614, startPoint y: 135, endPoint x: 590, endPoint y: 125, distance: 25.5
click at [612, 136] on div "SAKODAホームファニシングス[GEOGRAPHIC_DATA]店 3.8 （561） 日本、[STREET_ADDRESS] [PHONE_NUMBER]…" at bounding box center [528, 200] width 528 height 401
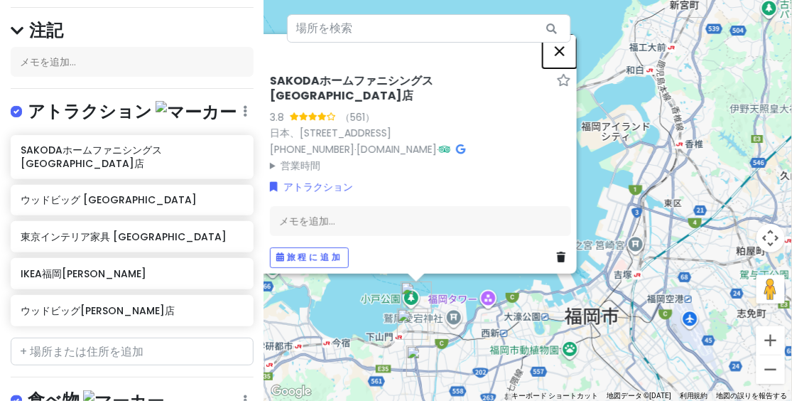
click at [568, 61] on button "閉じる" at bounding box center [560, 51] width 34 height 34
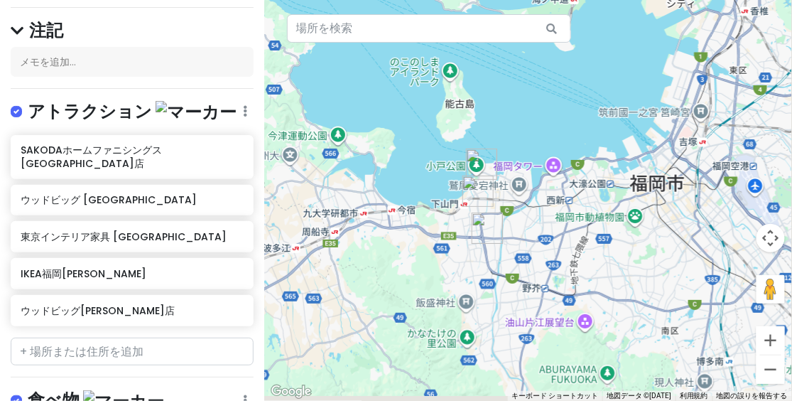
drag, startPoint x: 519, startPoint y: 291, endPoint x: 584, endPoint y: 146, distance: 158.4
click at [590, 142] on div at bounding box center [528, 200] width 528 height 401
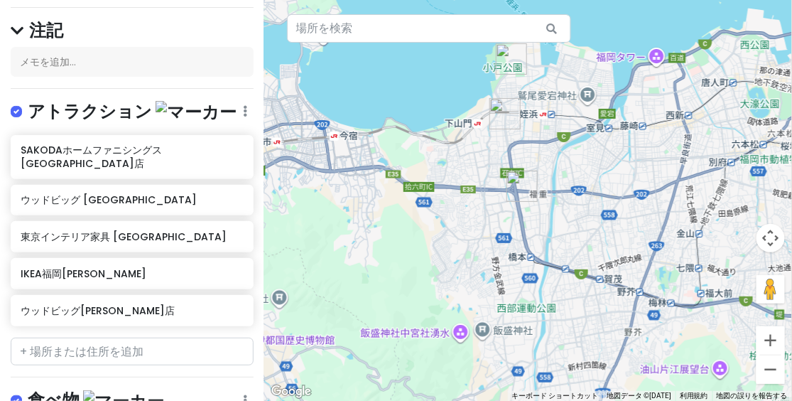
drag, startPoint x: 590, startPoint y: 102, endPoint x: 568, endPoint y: 222, distance: 122.1
click at [576, 232] on div at bounding box center [528, 200] width 528 height 401
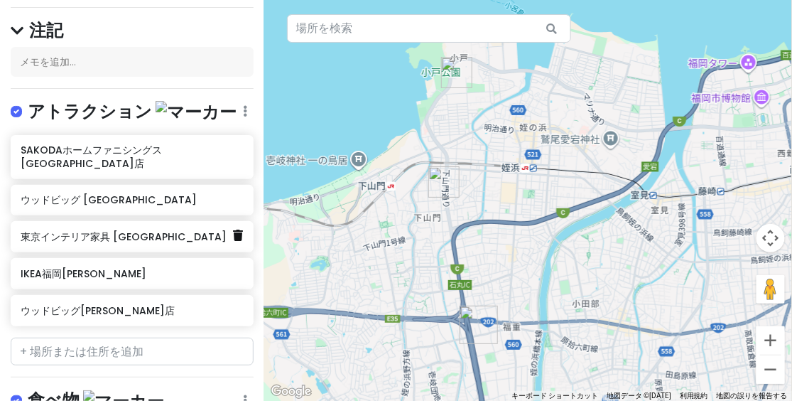
click at [233, 229] on icon at bounding box center [238, 234] width 10 height 11
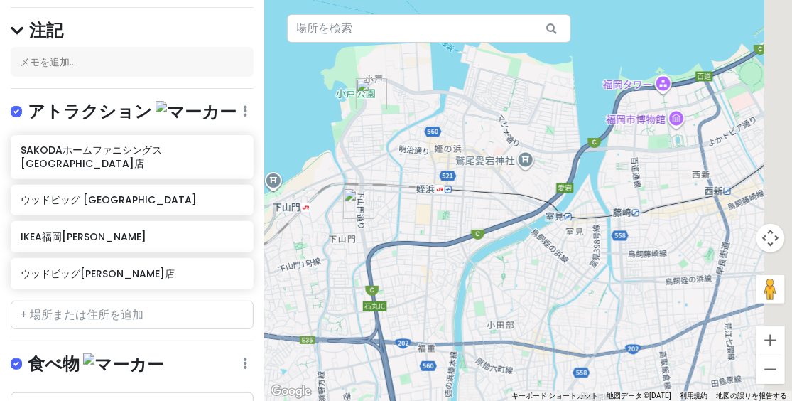
drag, startPoint x: 515, startPoint y: 208, endPoint x: 417, endPoint y: 232, distance: 100.8
click at [415, 232] on div at bounding box center [528, 200] width 528 height 401
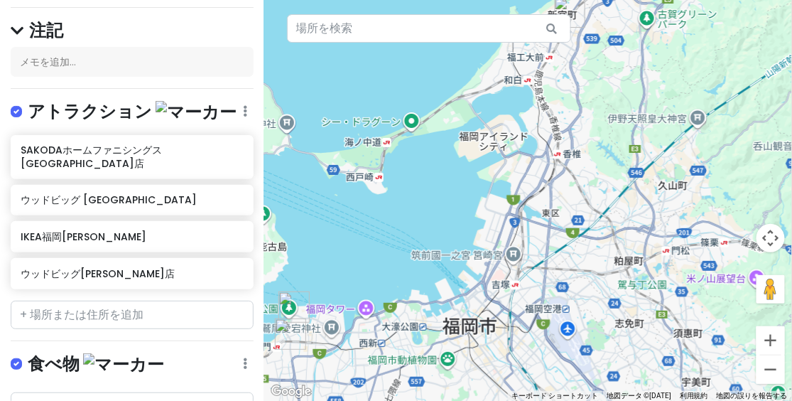
drag, startPoint x: 437, startPoint y: 229, endPoint x: 380, endPoint y: 306, distance: 95.5
click at [380, 306] on div at bounding box center [528, 200] width 528 height 401
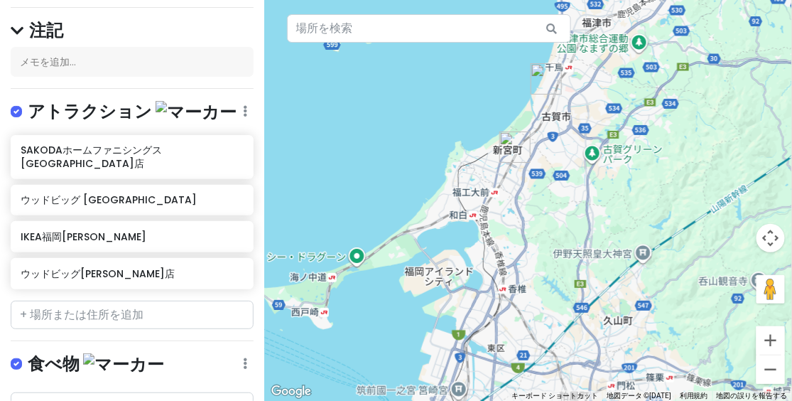
drag, startPoint x: 573, startPoint y: 196, endPoint x: 531, endPoint y: 242, distance: 61.8
click at [536, 281] on div at bounding box center [528, 200] width 528 height 401
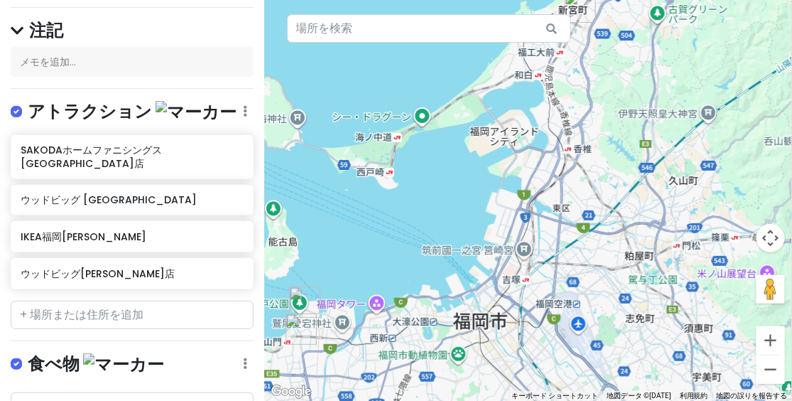
drag, startPoint x: 500, startPoint y: 291, endPoint x: 566, endPoint y: 146, distance: 159.3
click at [568, 146] on div at bounding box center [528, 200] width 528 height 401
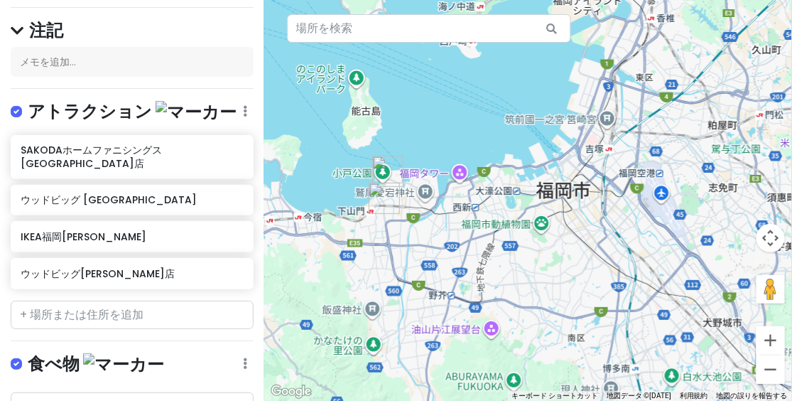
drag, startPoint x: 475, startPoint y: 260, endPoint x: 557, endPoint y: 140, distance: 145.2
click at [557, 140] on div at bounding box center [528, 200] width 528 height 401
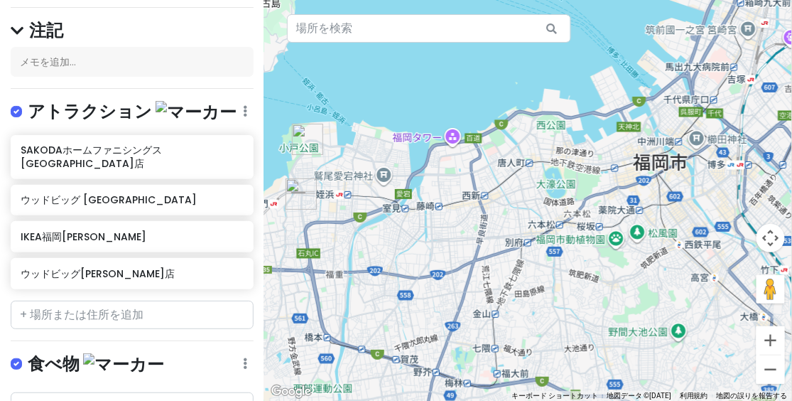
drag, startPoint x: 447, startPoint y: 215, endPoint x: 568, endPoint y: 220, distance: 120.9
click at [569, 220] on div at bounding box center [528, 200] width 528 height 401
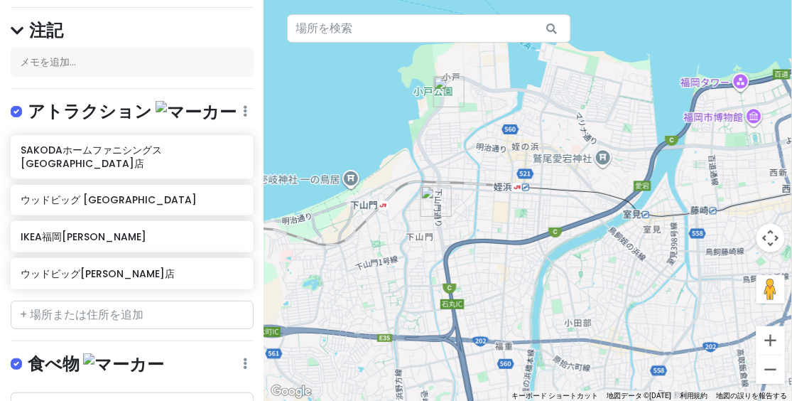
drag, startPoint x: 490, startPoint y: 237, endPoint x: 607, endPoint y: 232, distance: 117.3
click at [607, 232] on div at bounding box center [528, 200] width 528 height 401
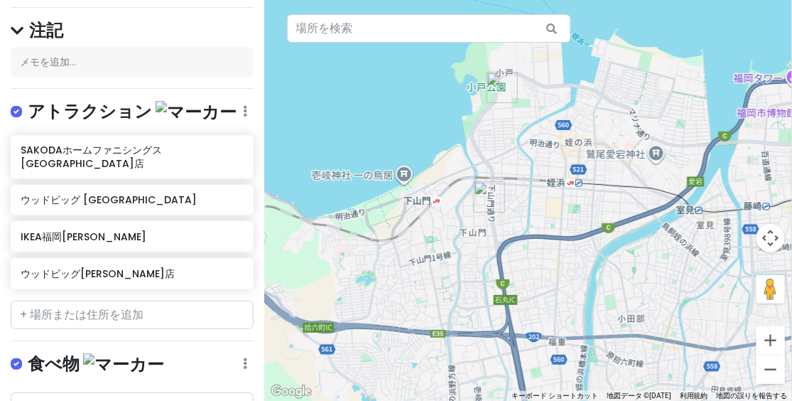
drag, startPoint x: 422, startPoint y: 367, endPoint x: 414, endPoint y: 230, distance: 136.7
click at [414, 230] on div at bounding box center [528, 200] width 528 height 401
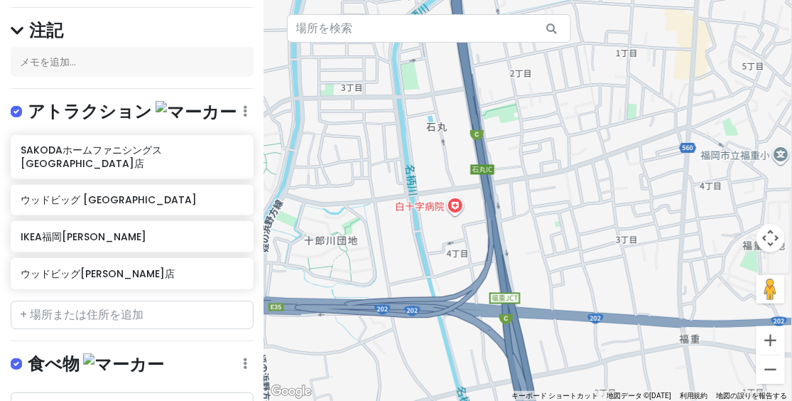
drag, startPoint x: 557, startPoint y: 175, endPoint x: 576, endPoint y: 292, distance: 118.0
click at [576, 291] on div at bounding box center [528, 200] width 528 height 401
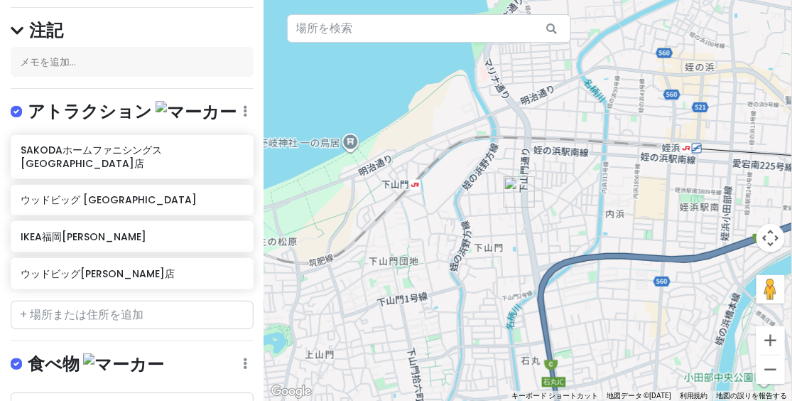
drag, startPoint x: 548, startPoint y: 210, endPoint x: 548, endPoint y: 267, distance: 56.8
click at [556, 275] on div at bounding box center [528, 200] width 528 height 401
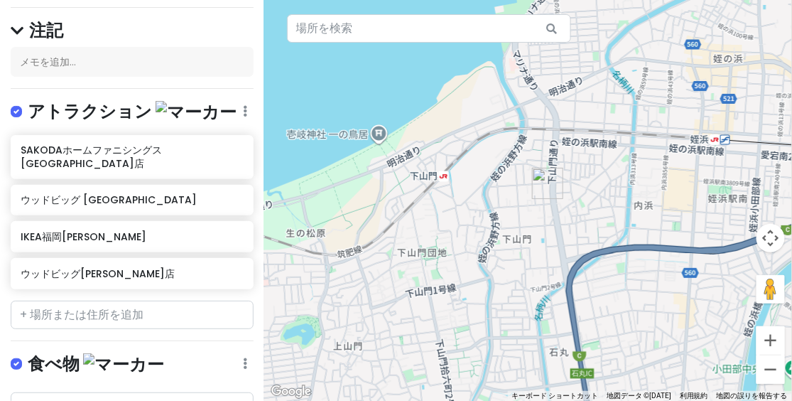
drag, startPoint x: 552, startPoint y: 234, endPoint x: 576, endPoint y: 200, distance: 41.8
click at [576, 200] on div at bounding box center [528, 200] width 528 height 401
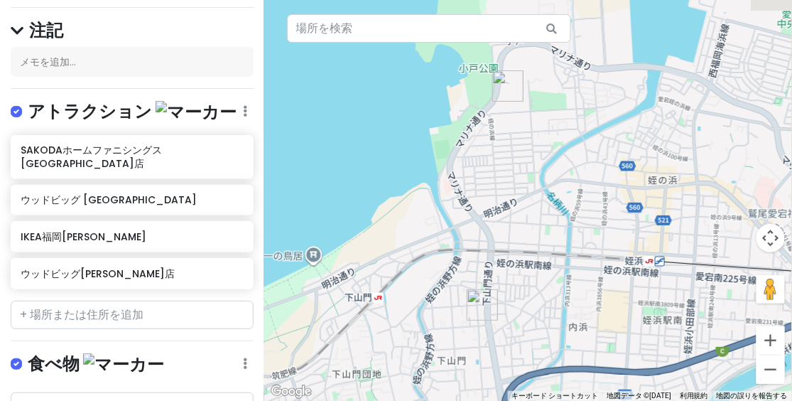
drag, startPoint x: 414, startPoint y: 198, endPoint x: 381, endPoint y: 261, distance: 71.5
click at [383, 266] on div at bounding box center [528, 200] width 528 height 401
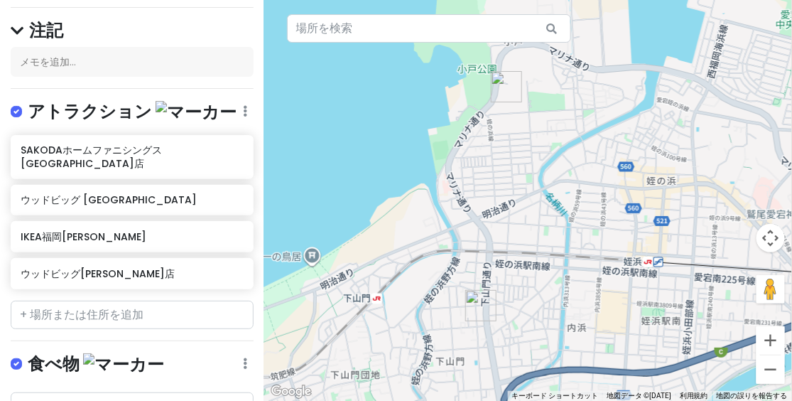
drag, startPoint x: 473, startPoint y: 200, endPoint x: 444, endPoint y: 207, distance: 29.8
click at [444, 209] on div at bounding box center [528, 200] width 528 height 401
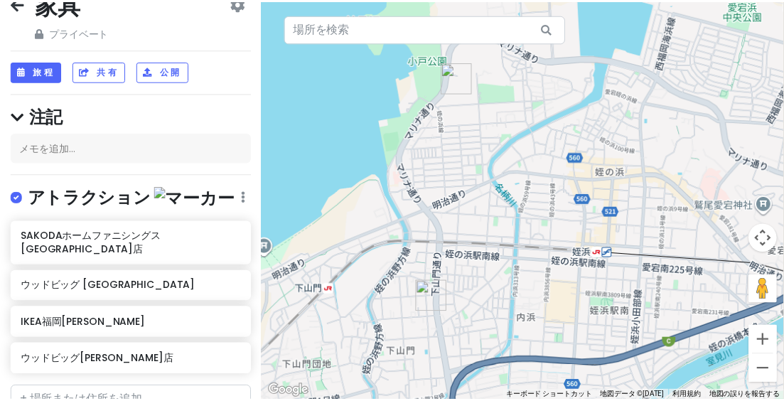
scroll to position [0, 0]
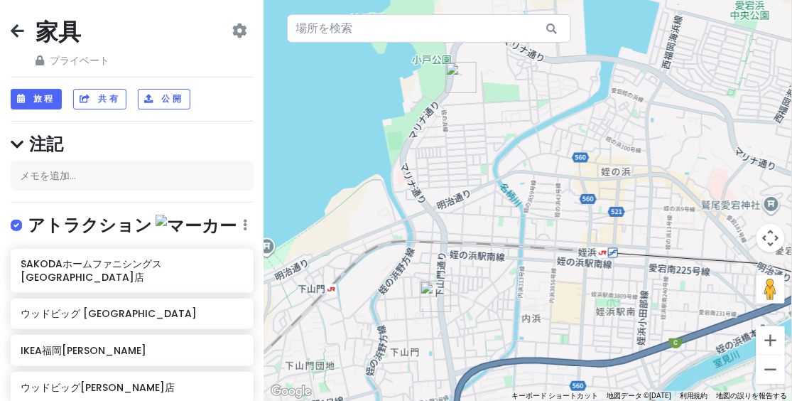
click at [22, 13] on div "家具 プライベート 日付の変更 コピーを作成する 旅行を削除 プロになる⚡️ フィードバックをお寄せください💡 スカウトをサポート☕️ 旅程 共有 公開 注記…" at bounding box center [132, 200] width 264 height 401
click at [22, 29] on icon at bounding box center [17, 30] width 13 height 11
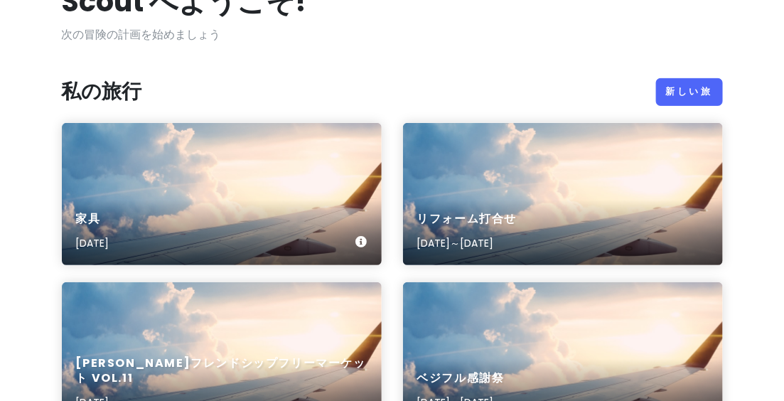
scroll to position [114, 0]
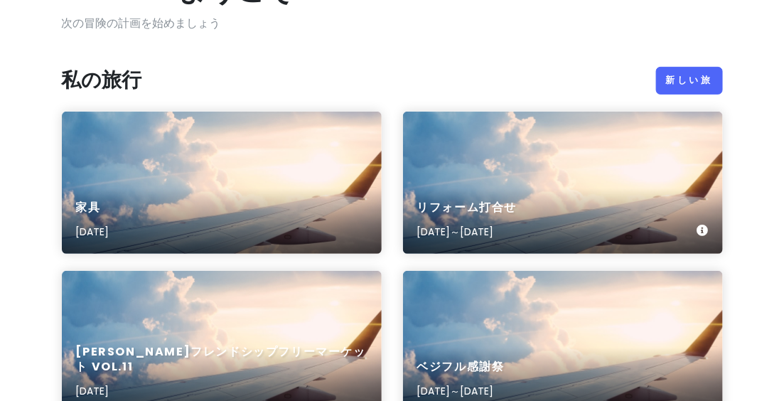
click at [477, 165] on div "リフォーム打合せ [DATE]～[DATE]" at bounding box center [563, 183] width 320 height 142
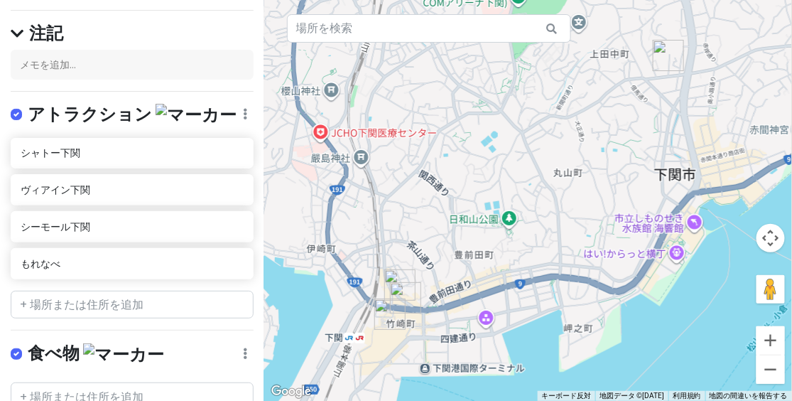
scroll to position [114, 0]
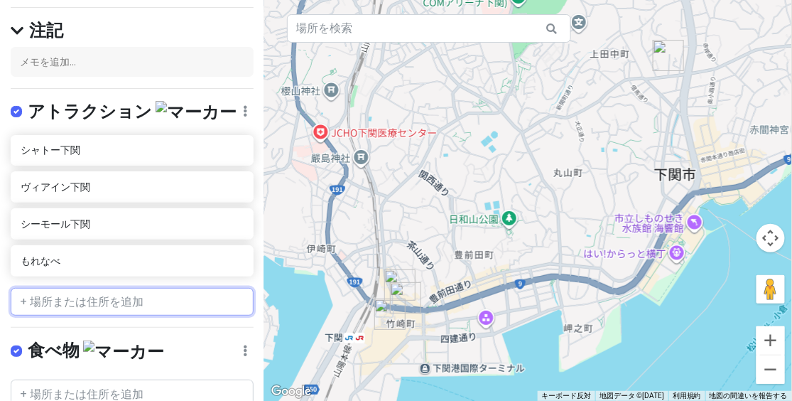
click at [96, 301] on input "text" at bounding box center [132, 302] width 243 height 28
paste input "ビッグウッド [PERSON_NAME]店"
type input "ビッグウッド [PERSON_NAME]店"
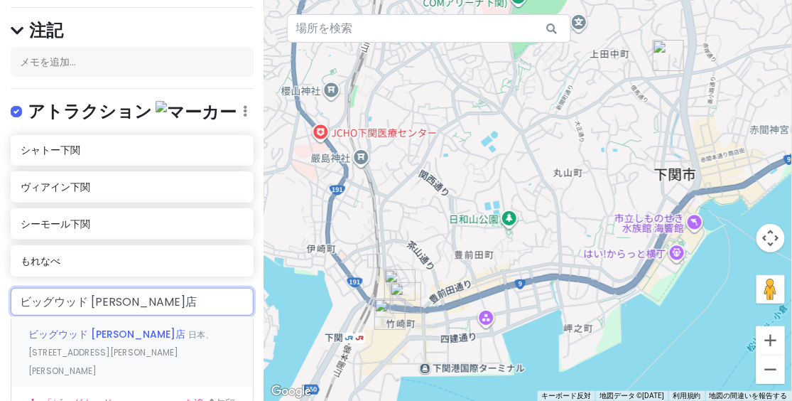
click at [79, 333] on font "ビッグウッド [PERSON_NAME]店" at bounding box center [106, 334] width 157 height 14
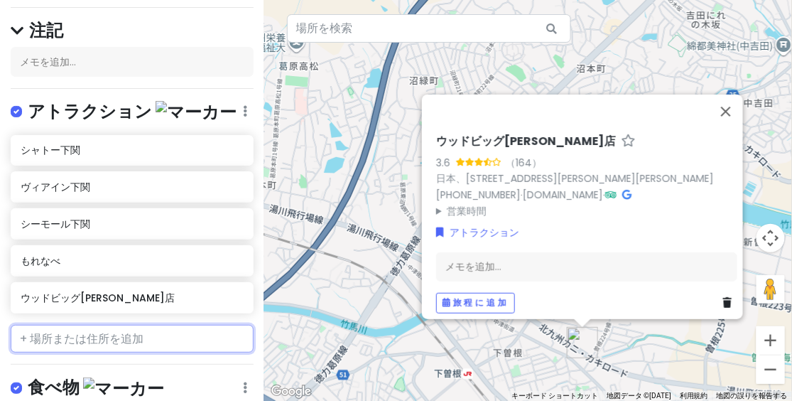
click at [114, 333] on input "text" at bounding box center [132, 339] width 243 height 28
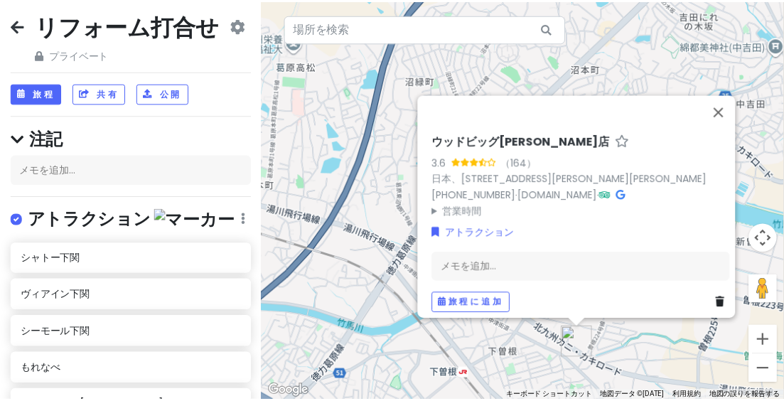
scroll to position [0, 0]
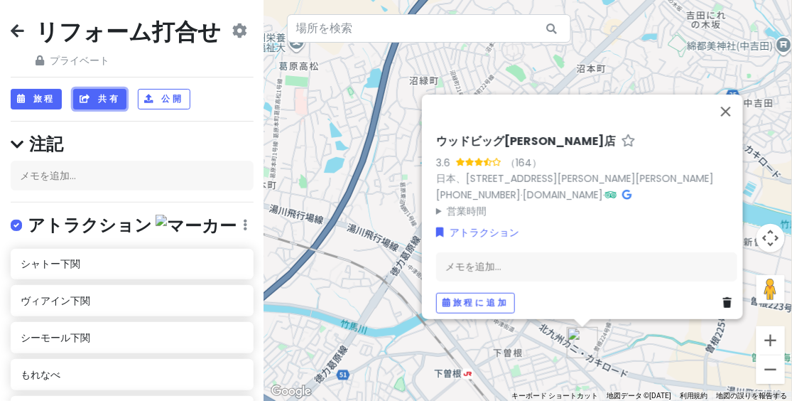
click at [112, 103] on font "共有" at bounding box center [109, 98] width 22 height 12
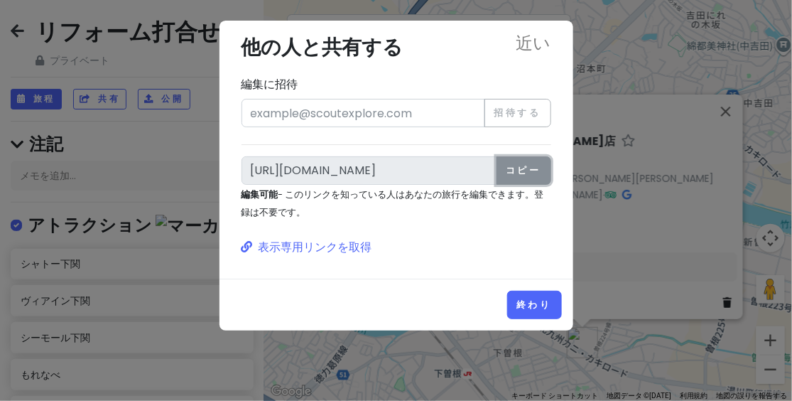
click at [539, 178] on button "コピー" at bounding box center [524, 170] width 55 height 28
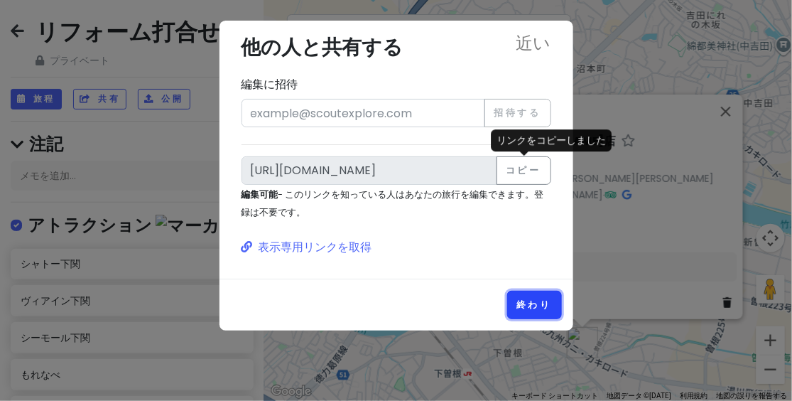
click at [518, 303] on font "終わり" at bounding box center [535, 304] width 36 height 12
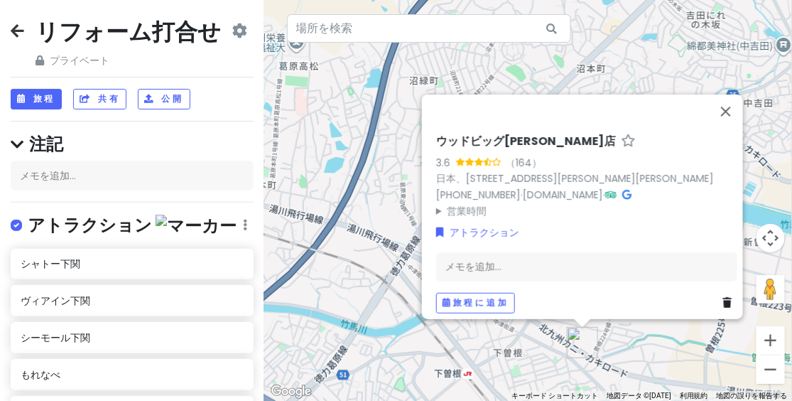
click at [18, 28] on icon at bounding box center [17, 30] width 13 height 11
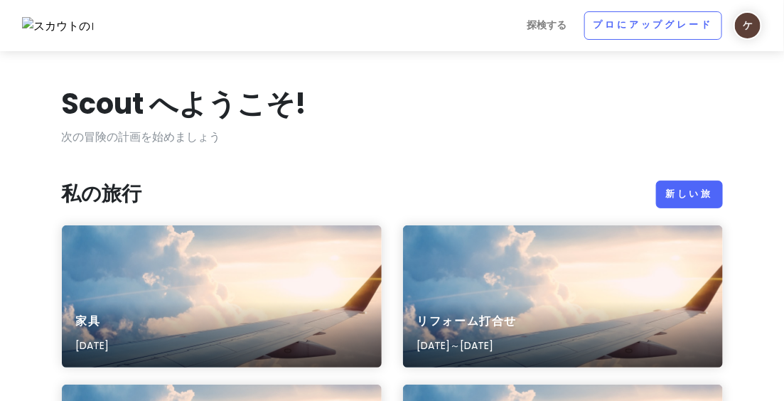
click at [755, 32] on img at bounding box center [747, 25] width 28 height 28
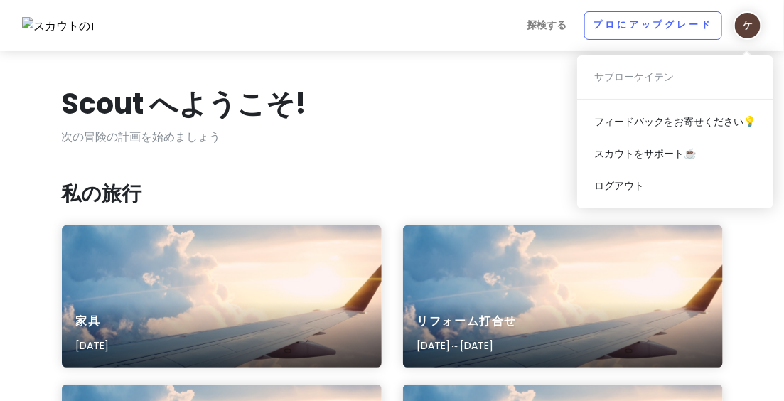
click at [482, 122] on div "Scout へようこそ!" at bounding box center [392, 106] width 661 height 43
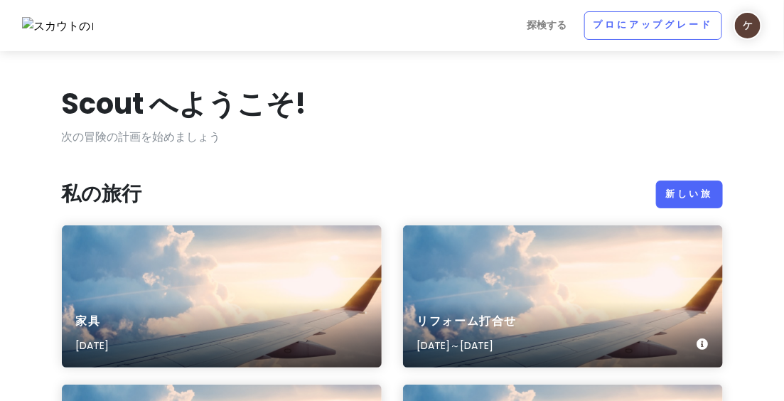
click at [490, 308] on div "リフォーム打合せ [DATE]～[DATE]" at bounding box center [563, 333] width 320 height 67
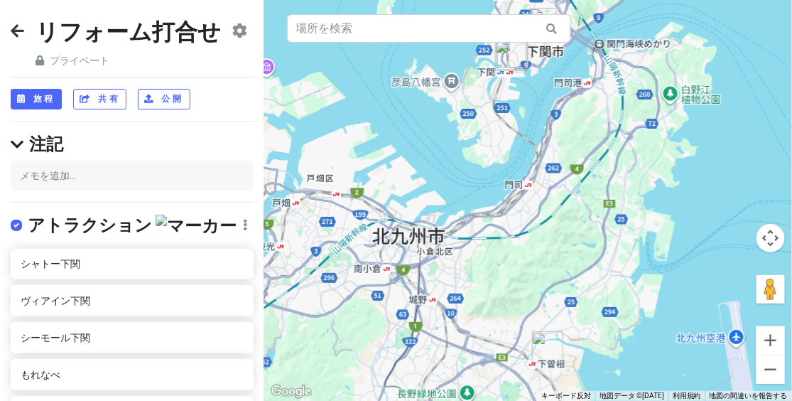
scroll to position [57, 0]
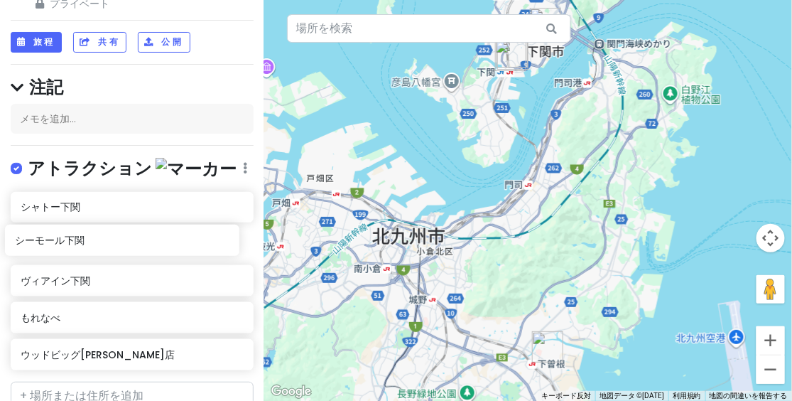
drag, startPoint x: 85, startPoint y: 282, endPoint x: 83, endPoint y: 249, distance: 33.5
click at [79, 244] on div "シャトー下関 ヴィアイン下関 シーモール下関 もれなべ ウッドビッグ[PERSON_NAME]店" at bounding box center [132, 284] width 264 height 184
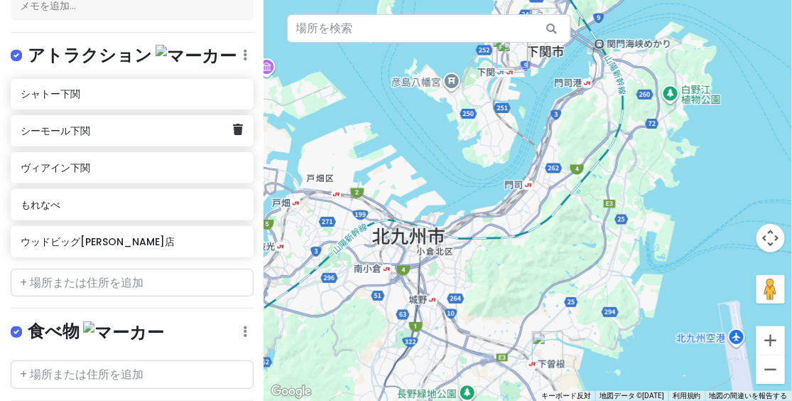
scroll to position [171, 0]
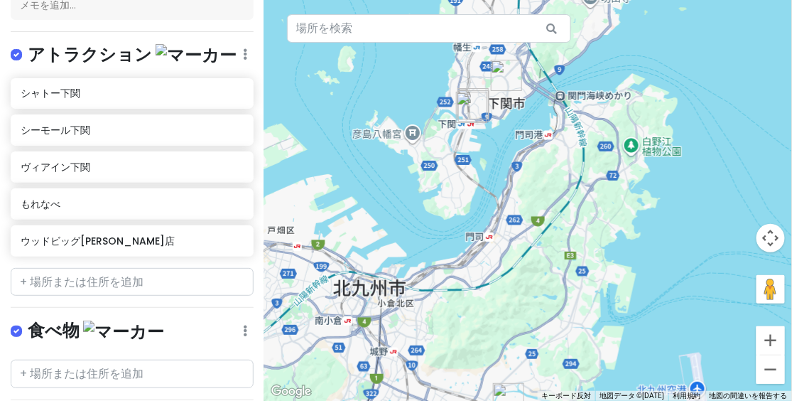
drag, startPoint x: 437, startPoint y: 162, endPoint x: 388, endPoint y: 224, distance: 78.9
click at [388, 224] on div at bounding box center [528, 200] width 528 height 401
